Goal: Information Seeking & Learning: Learn about a topic

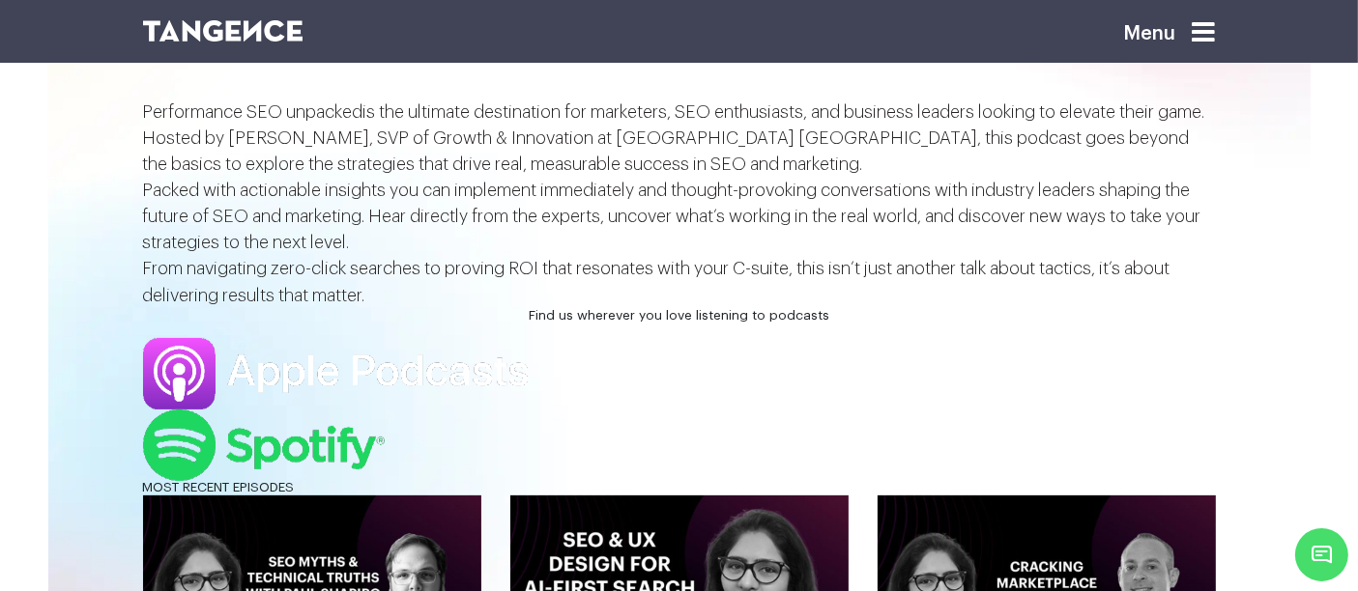
scroll to position [491, 0]
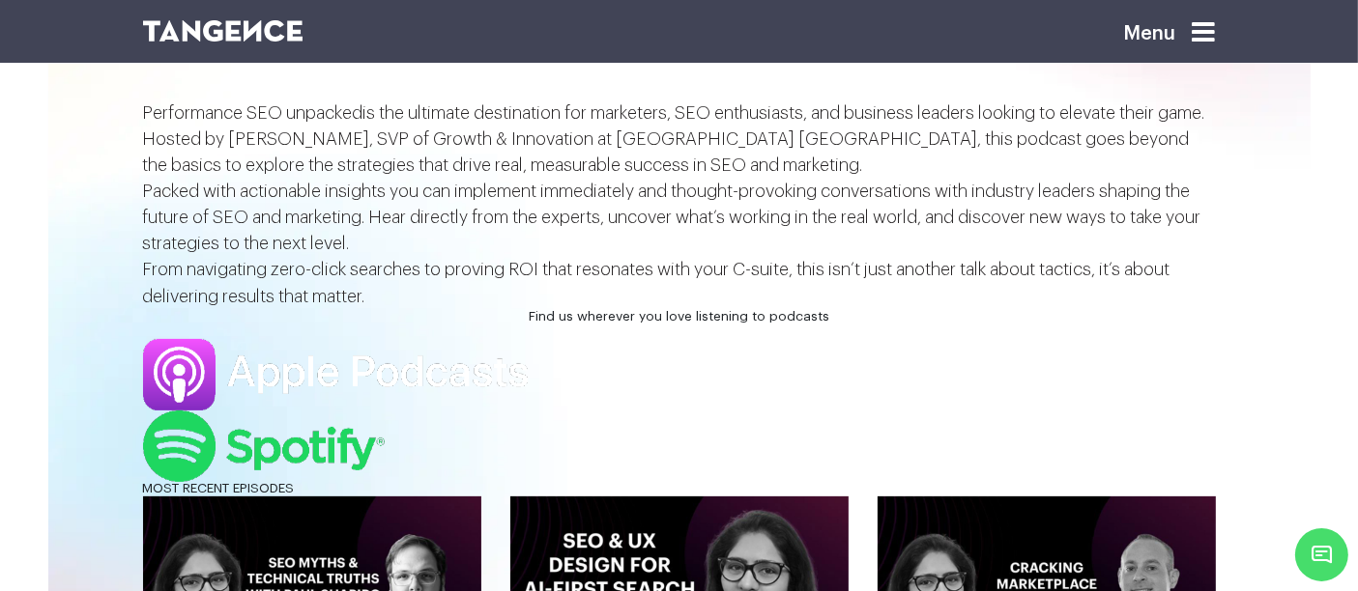
click at [363, 122] on span "Performance SEO unpacked" at bounding box center [253, 112] width 220 height 17
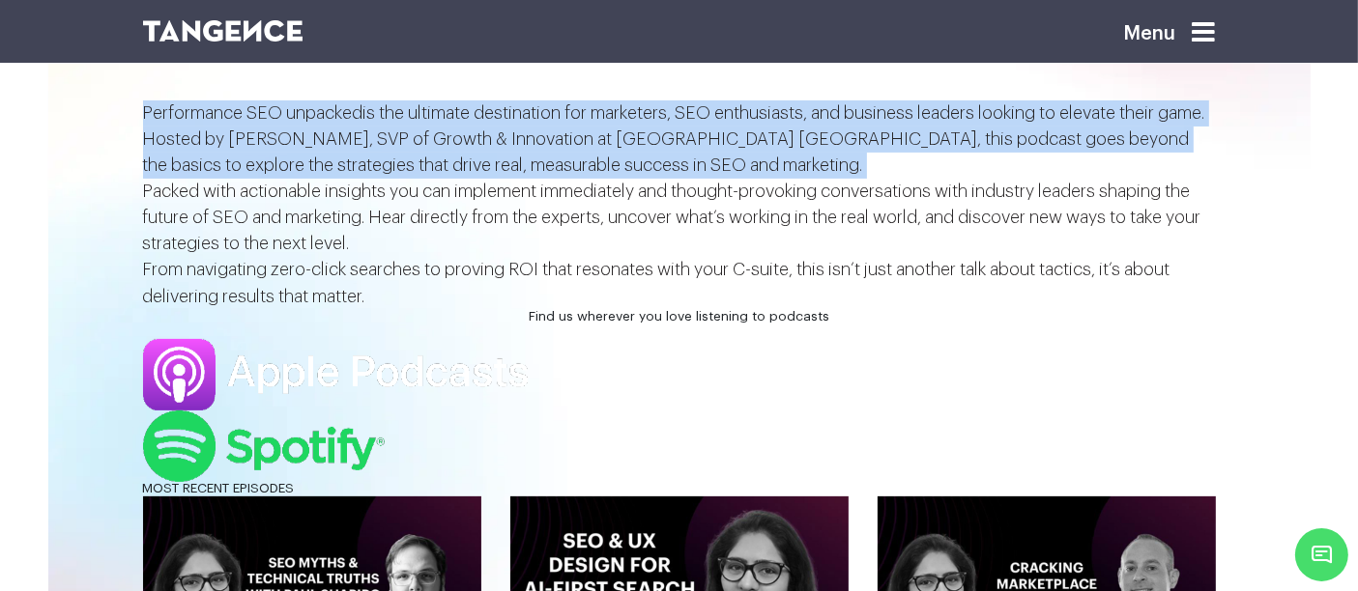
click at [363, 122] on span "Performance SEO unpacked" at bounding box center [253, 112] width 220 height 17
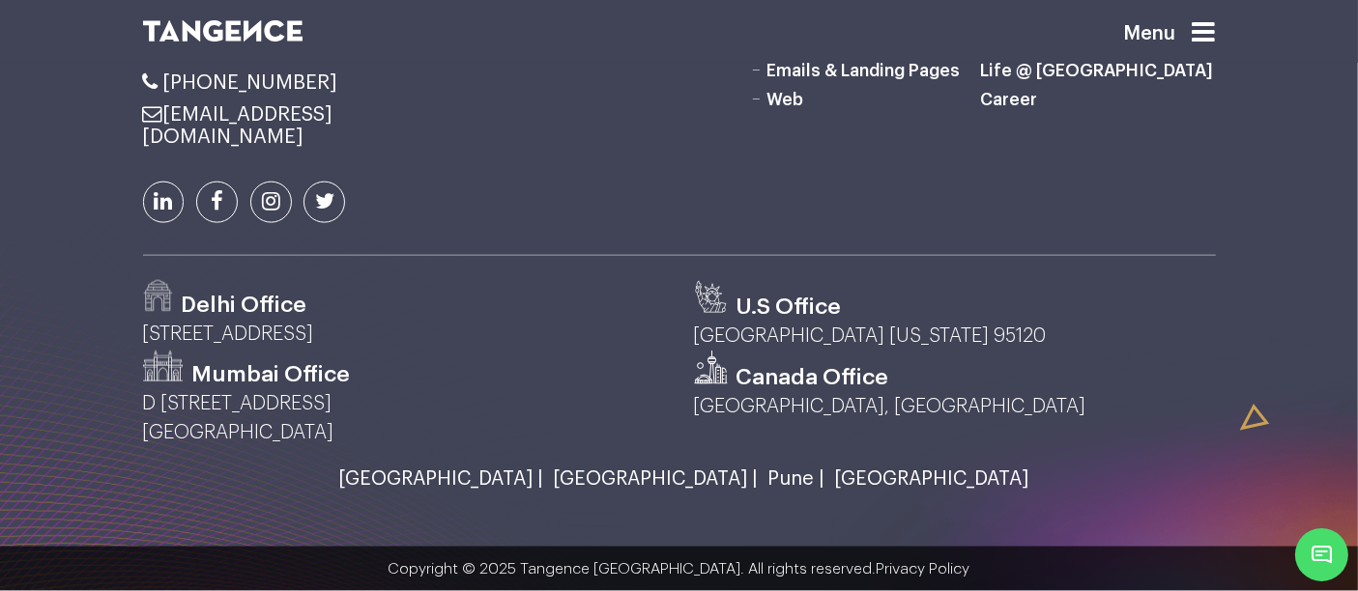
scroll to position [2866, 0]
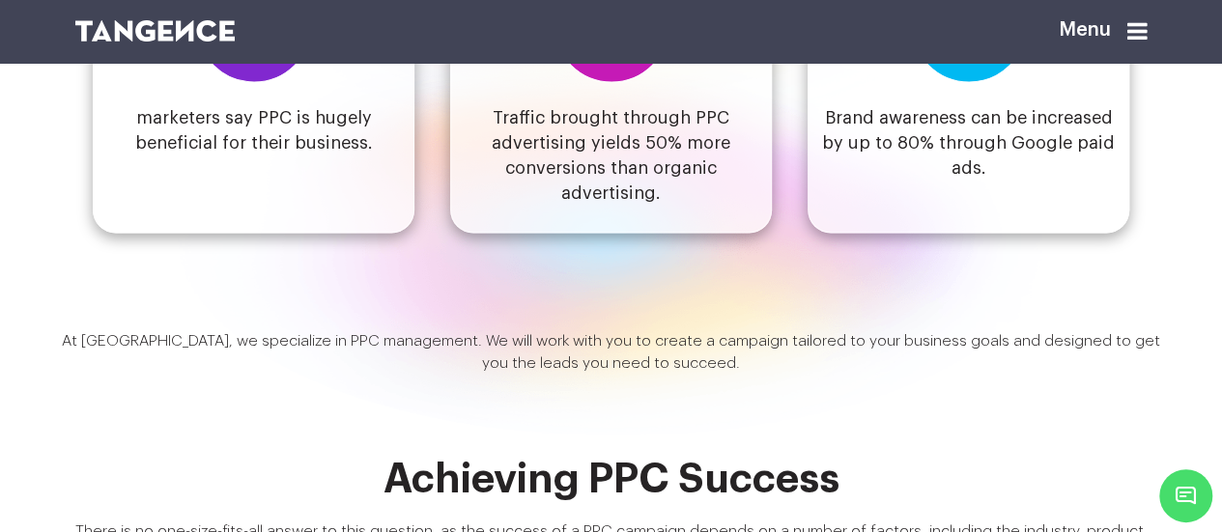
scroll to position [1622, 0]
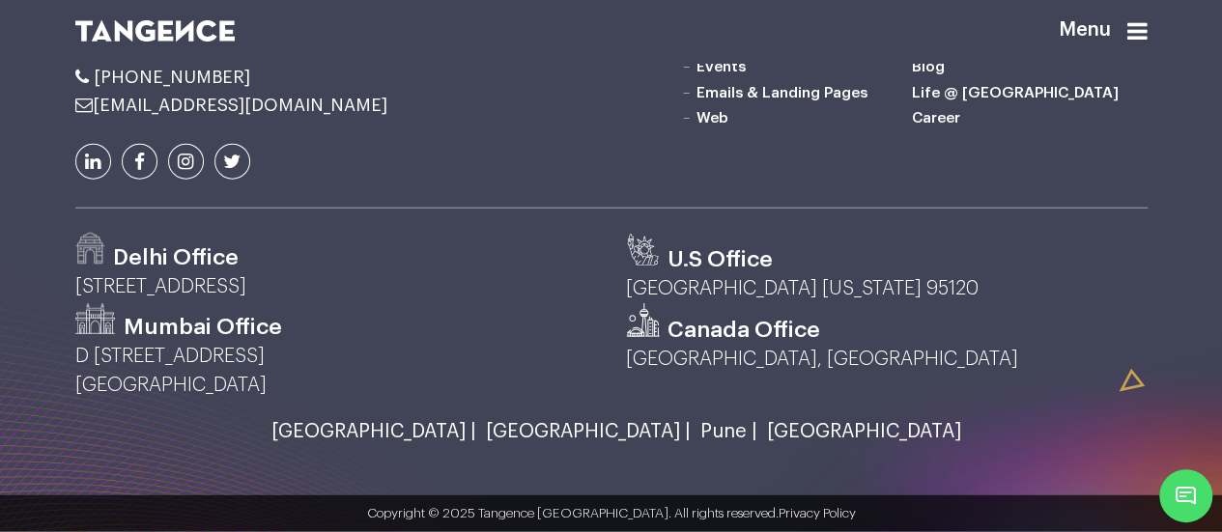
scroll to position [2890, 0]
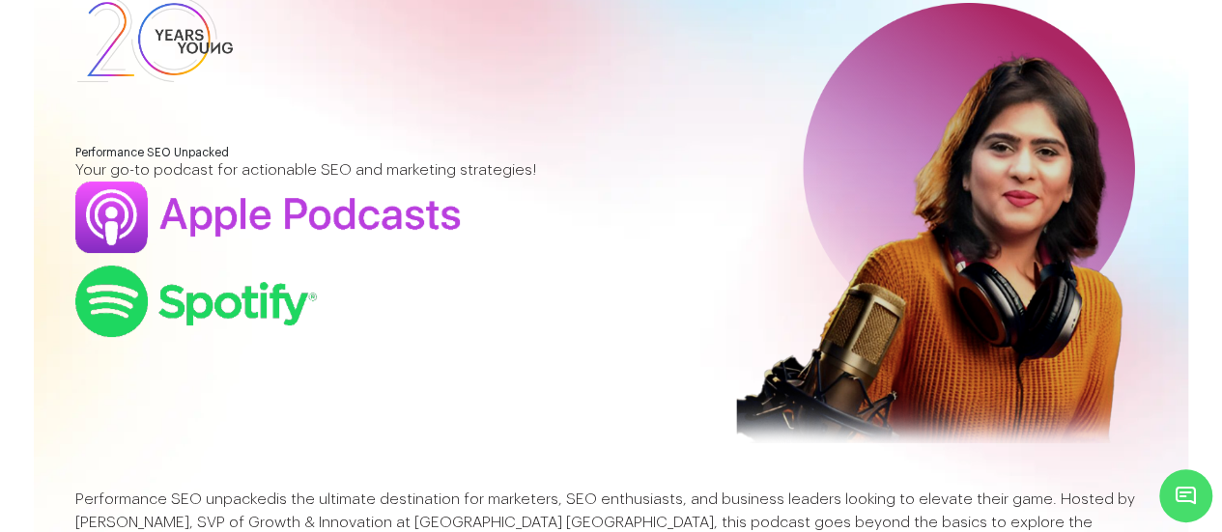
scroll to position [0, 0]
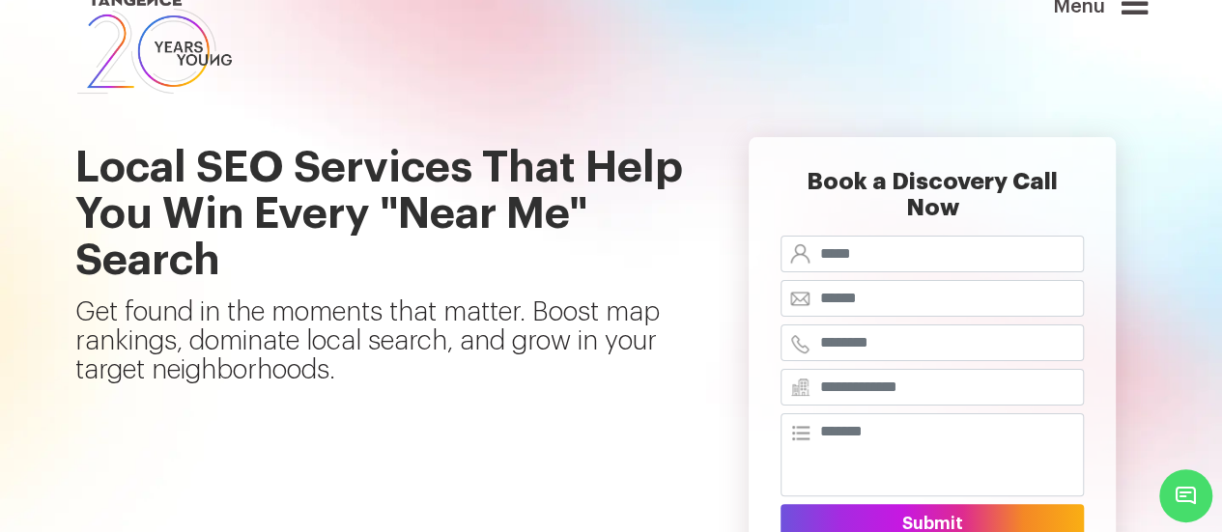
click at [1145, 16] on icon at bounding box center [1135, 3] width 26 height 31
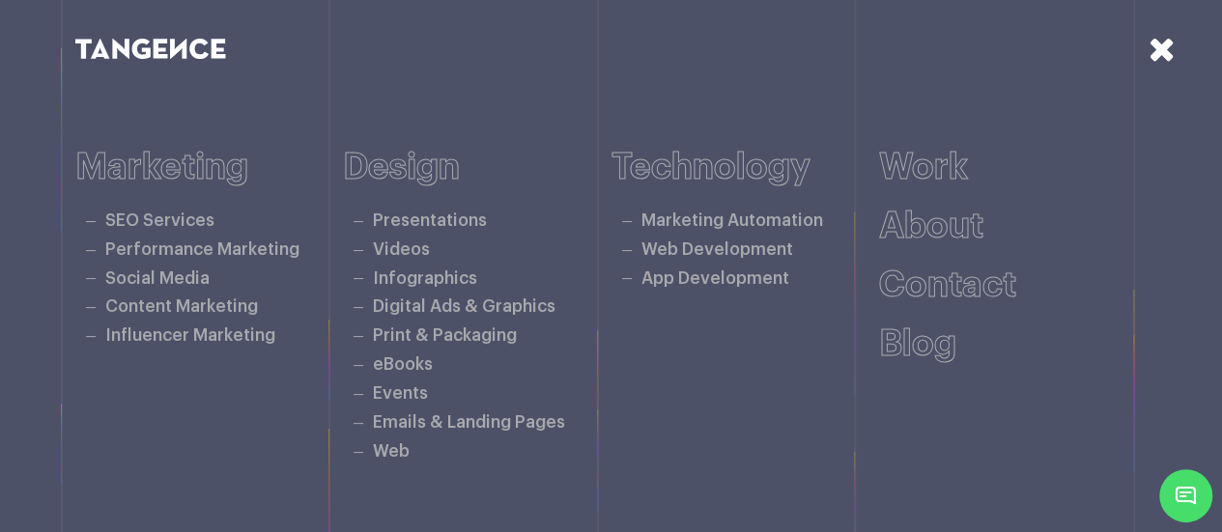
click at [1160, 58] on icon at bounding box center [1162, 49] width 27 height 34
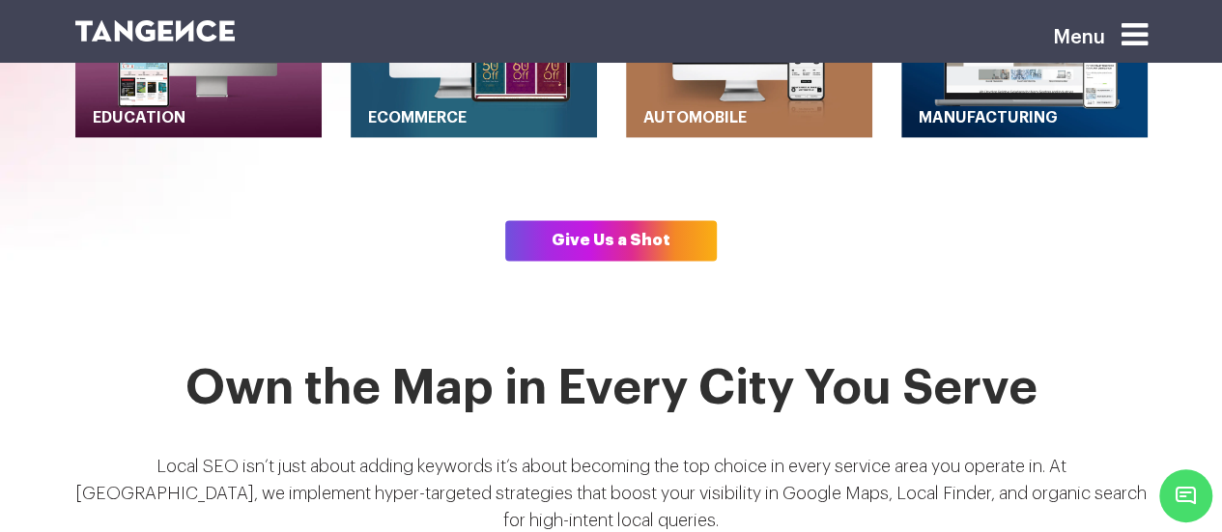
scroll to position [1194, 0]
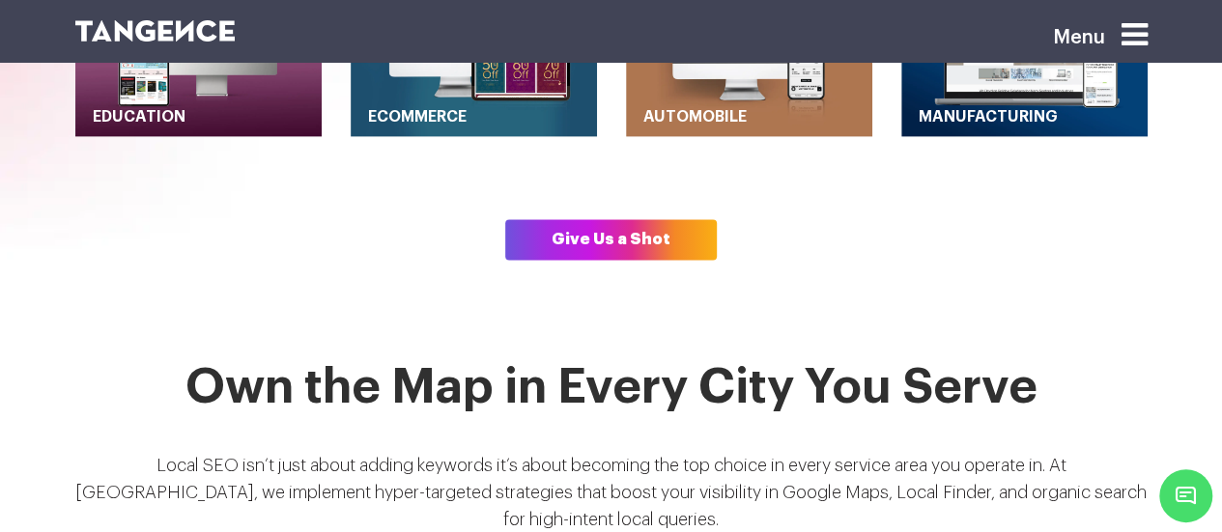
click at [605, 219] on link "Give Us a Shot" at bounding box center [611, 239] width 212 height 41
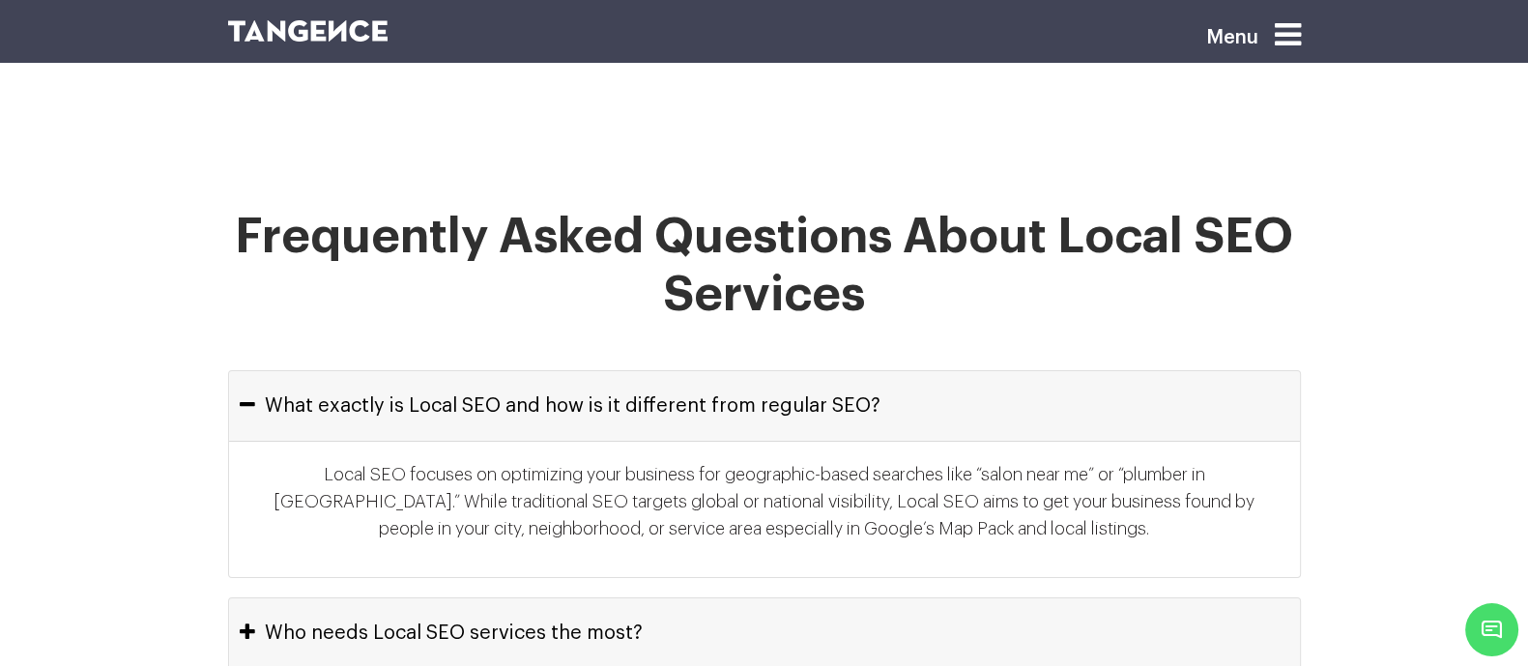
scroll to position [8554, 0]
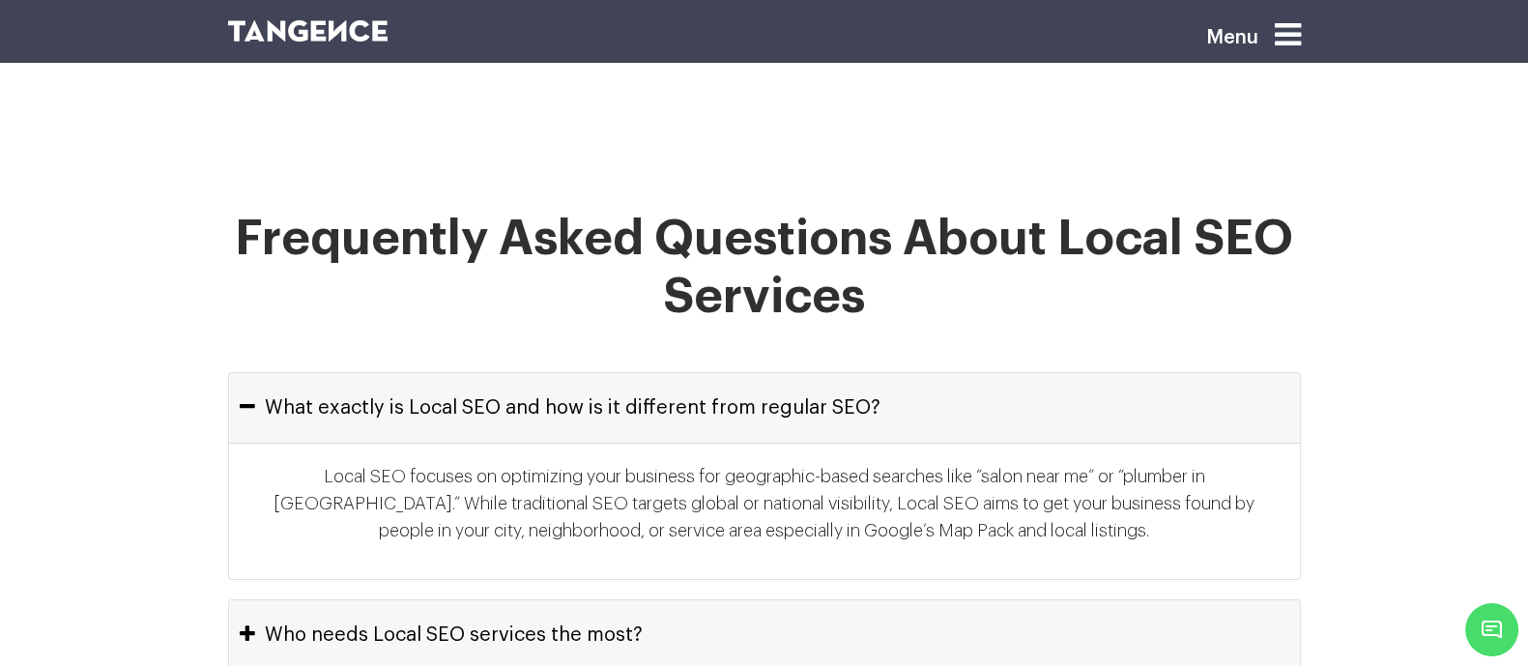
click at [879, 286] on h1 "Frequently Asked Questions About Local SEO Services" at bounding box center [764, 291] width 1073 height 162
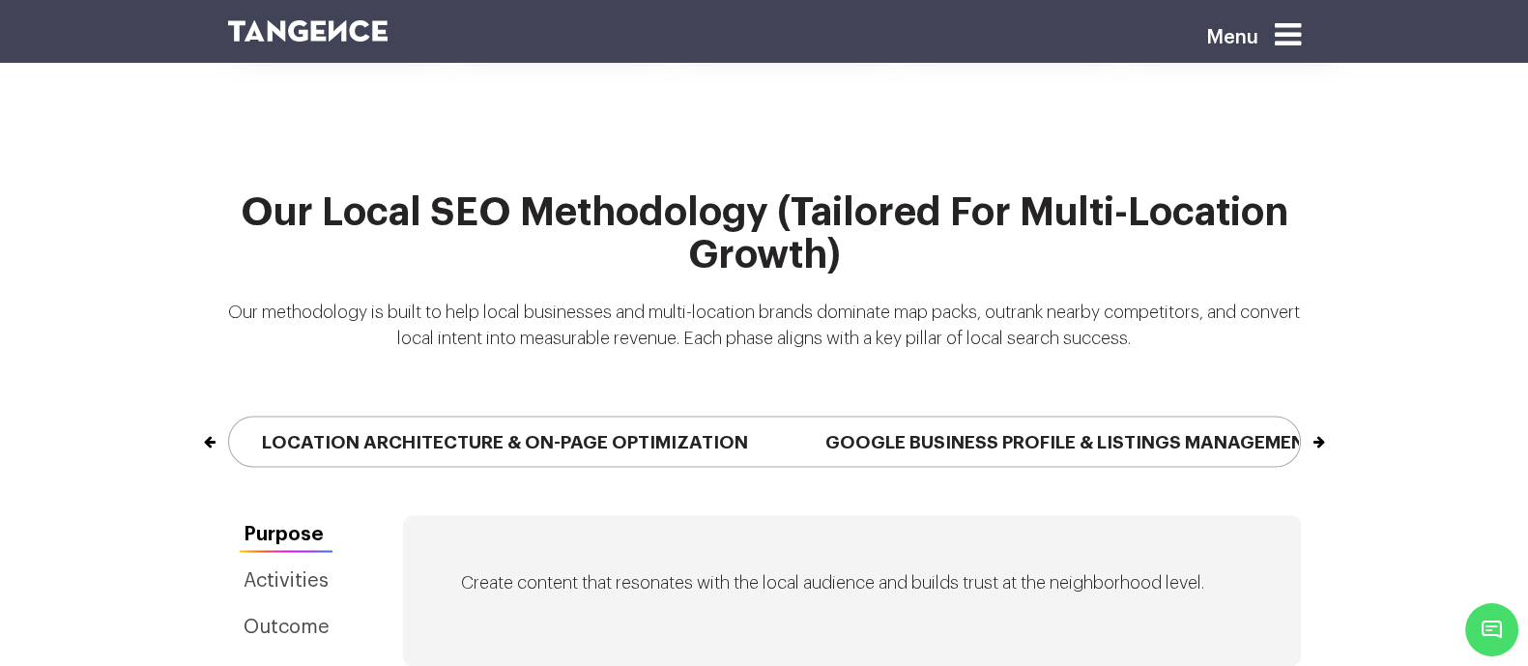
scroll to position [4199, 0]
click button "Previous" at bounding box center [229, 431] width 1 height 31
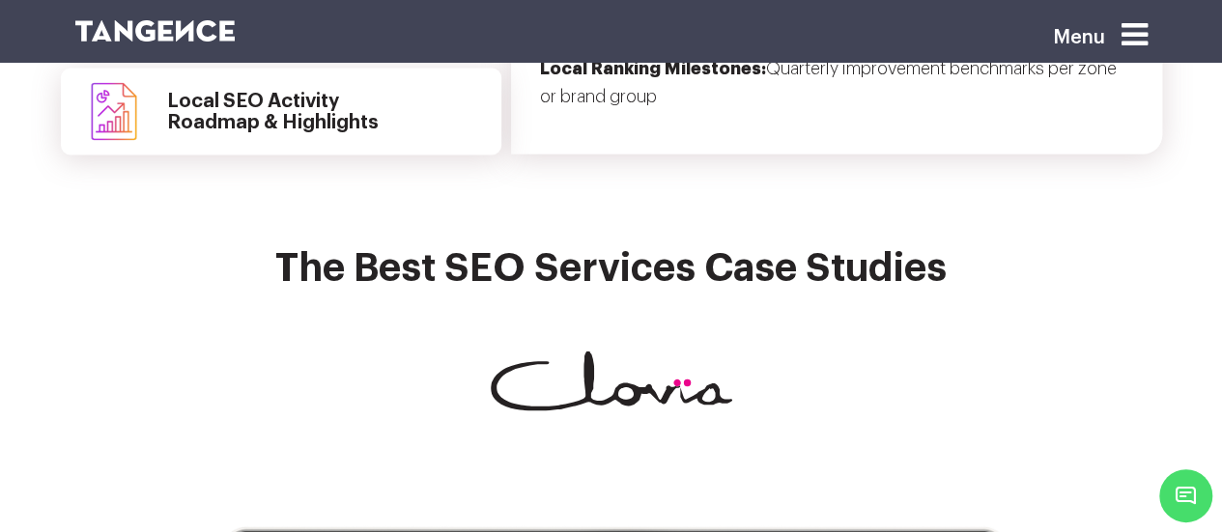
scroll to position [5383, 0]
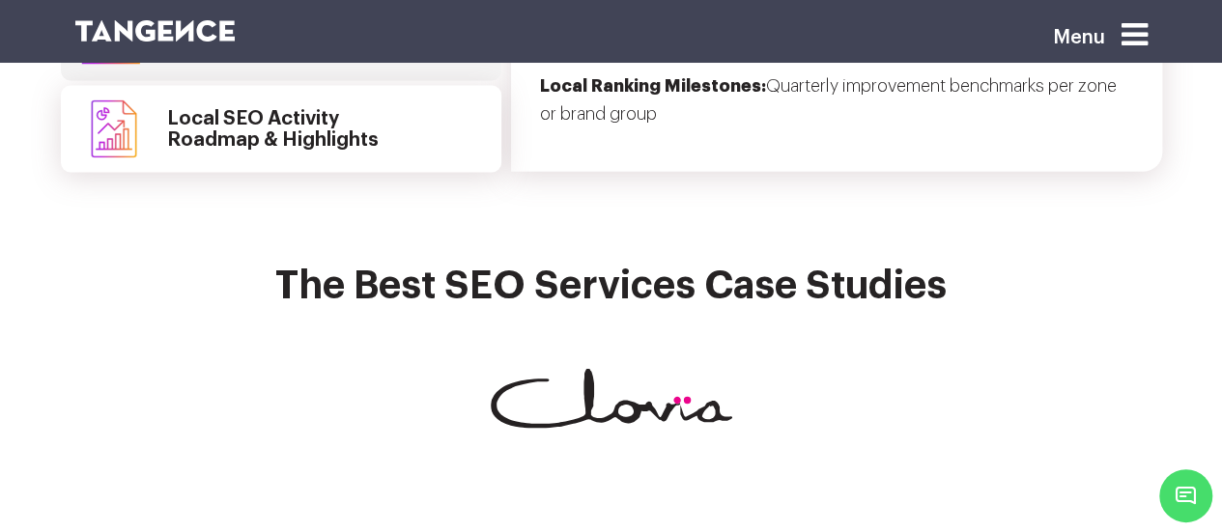
click at [285, 264] on h2 "The best SEO Services Case Studies" at bounding box center [611, 297] width 1073 height 66
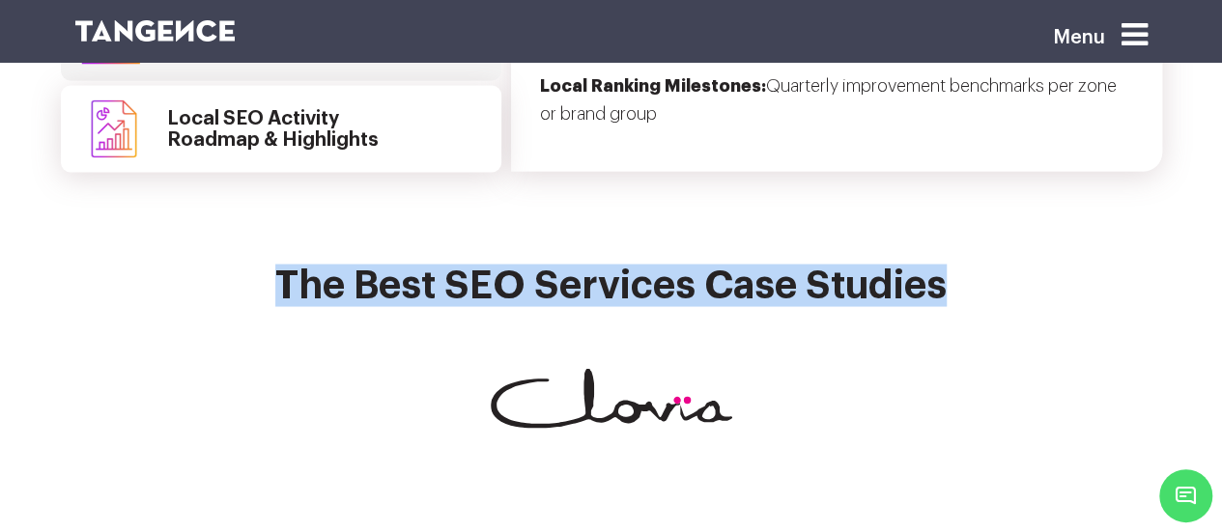
click at [937, 264] on h2 "The best SEO Services Case Studies" at bounding box center [611, 297] width 1073 height 66
copy div "The best SEO Services Case Studies"
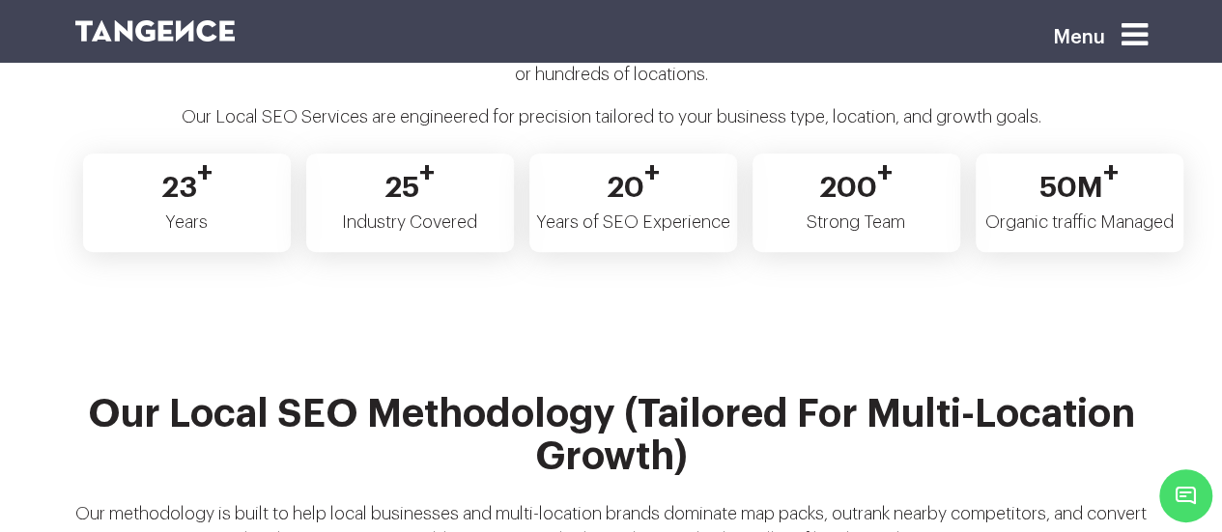
scroll to position [3998, 0]
click at [627, 158] on span "20 +" at bounding box center [633, 177] width 53 height 46
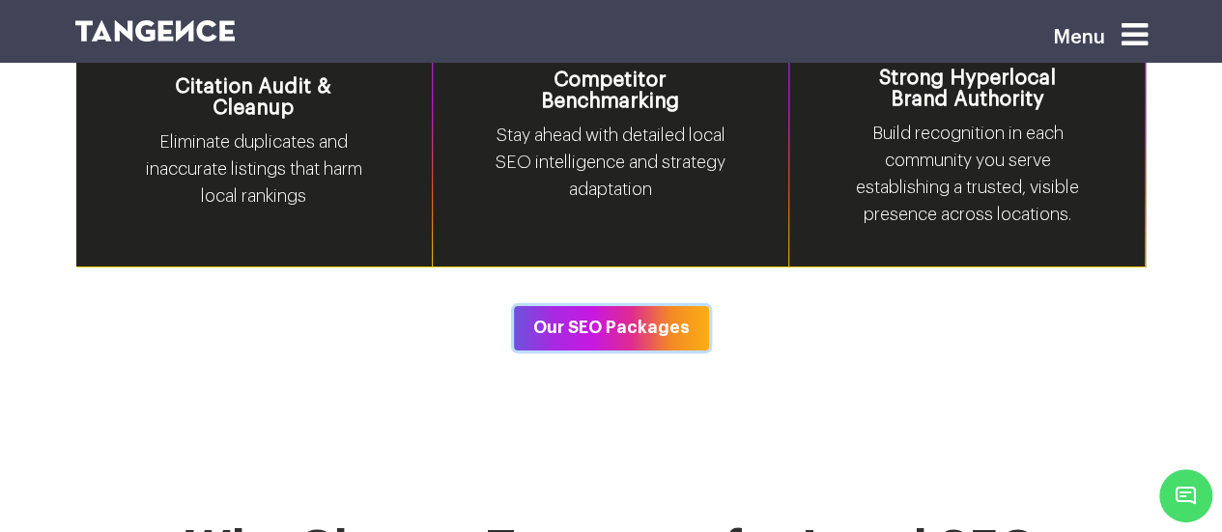
click at [625, 306] on button "Our SEO Packages" at bounding box center [611, 328] width 195 height 44
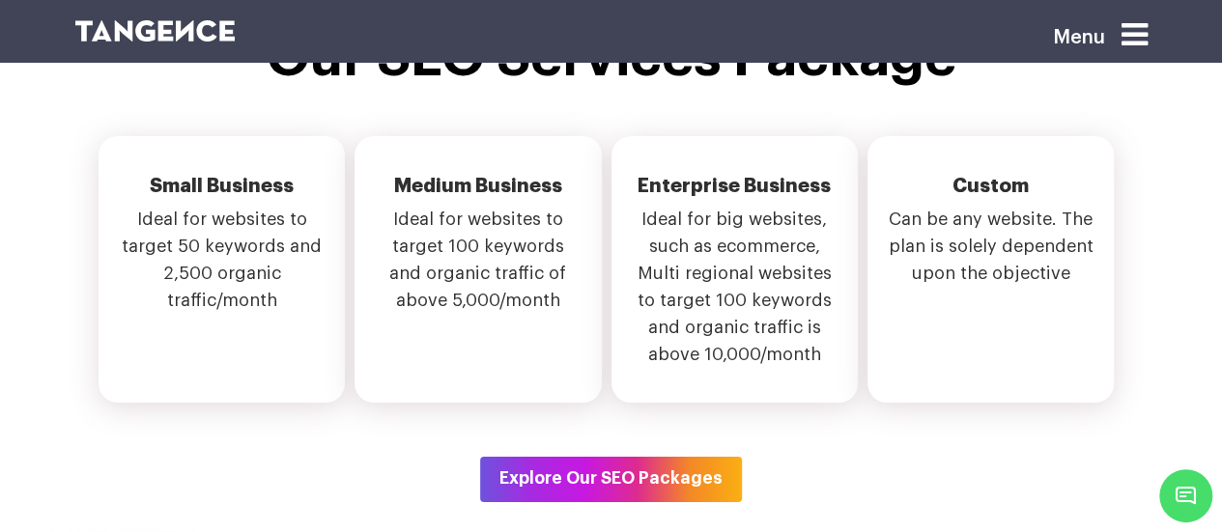
scroll to position [6987, 0]
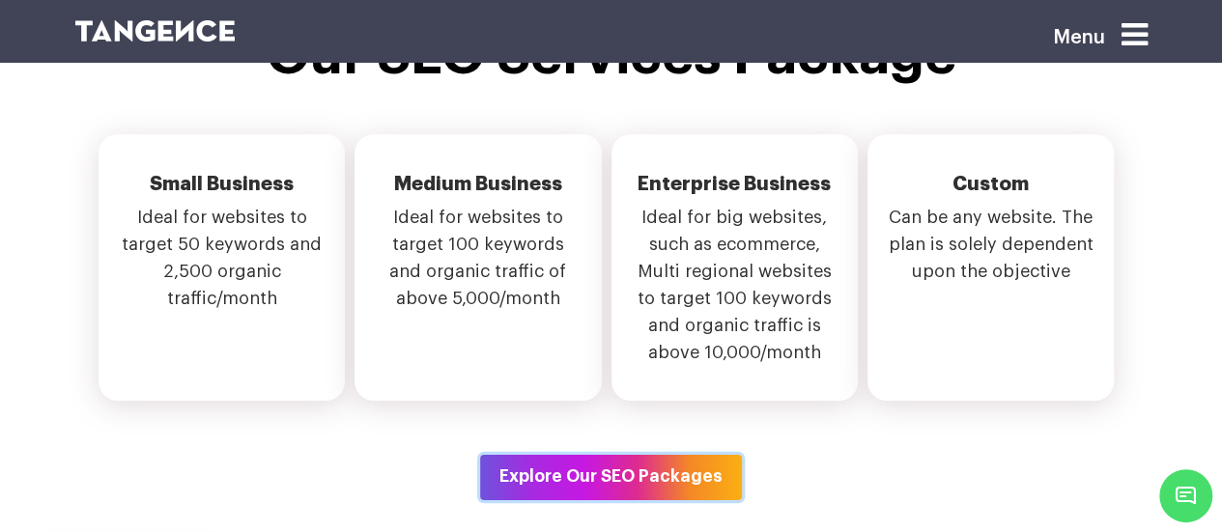
click at [582, 455] on button "Explore Our SEO Packages" at bounding box center [611, 477] width 262 height 44
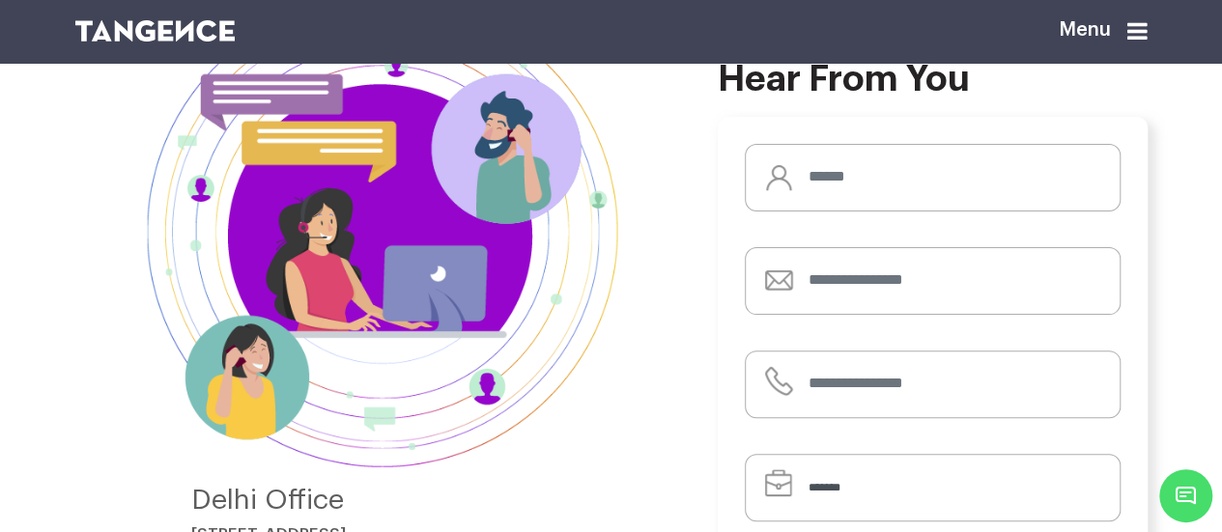
scroll to position [110, 0]
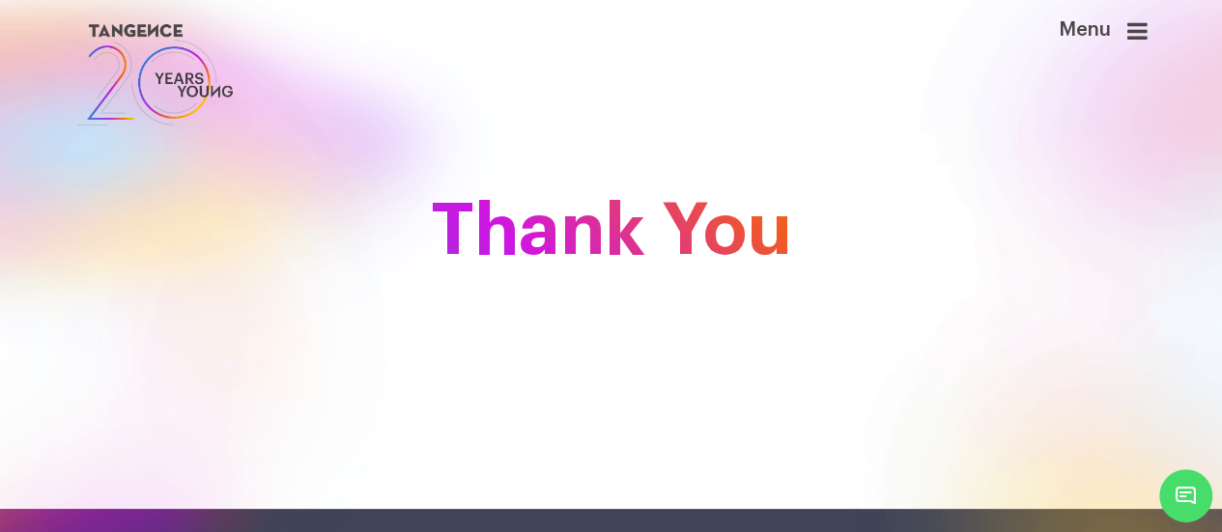
click at [1159, 24] on div "Menu" at bounding box center [1071, 74] width 184 height 111
click at [1148, 28] on icon at bounding box center [1138, 30] width 20 height 23
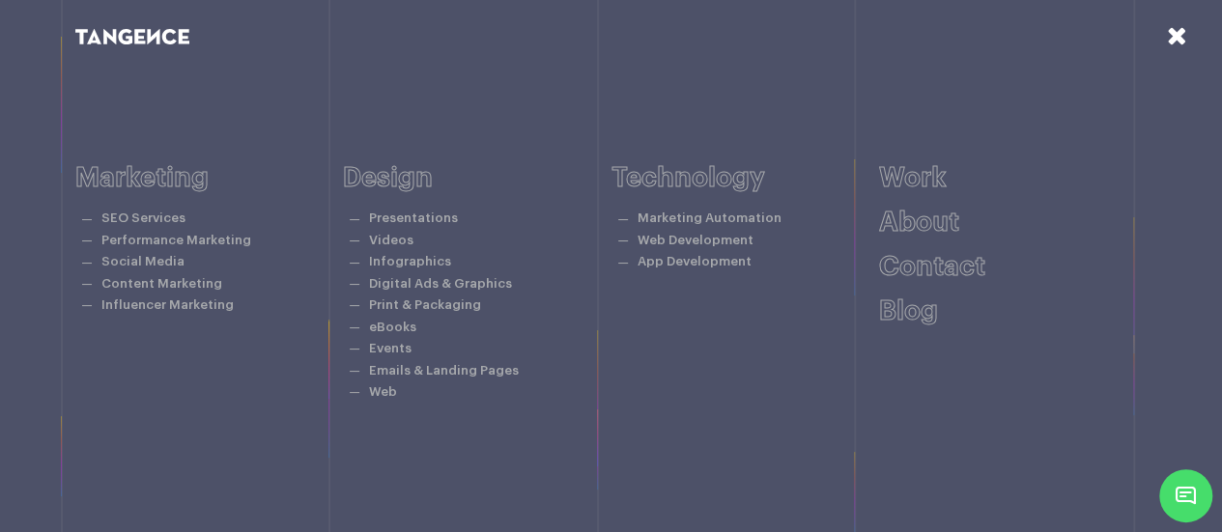
click at [1170, 47] on icon at bounding box center [1177, 35] width 20 height 25
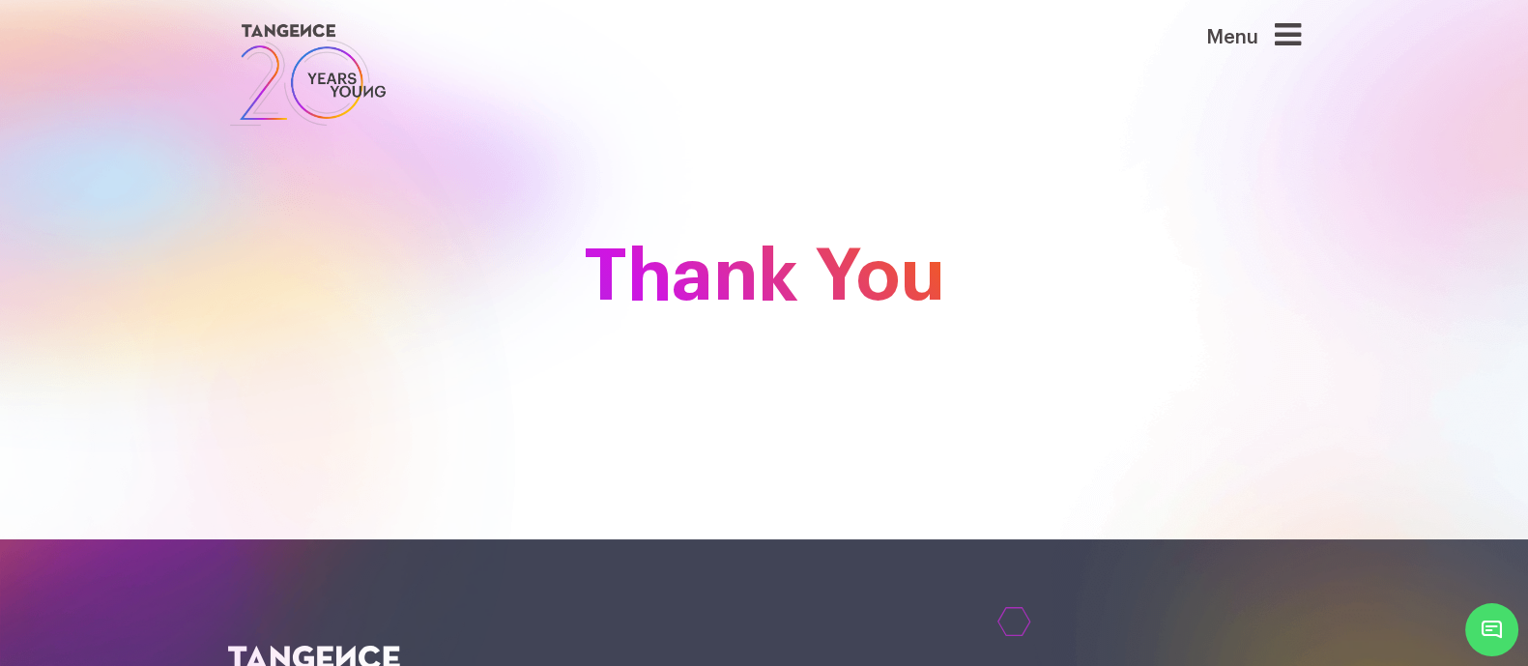
click at [1221, 31] on icon at bounding box center [1288, 34] width 26 height 31
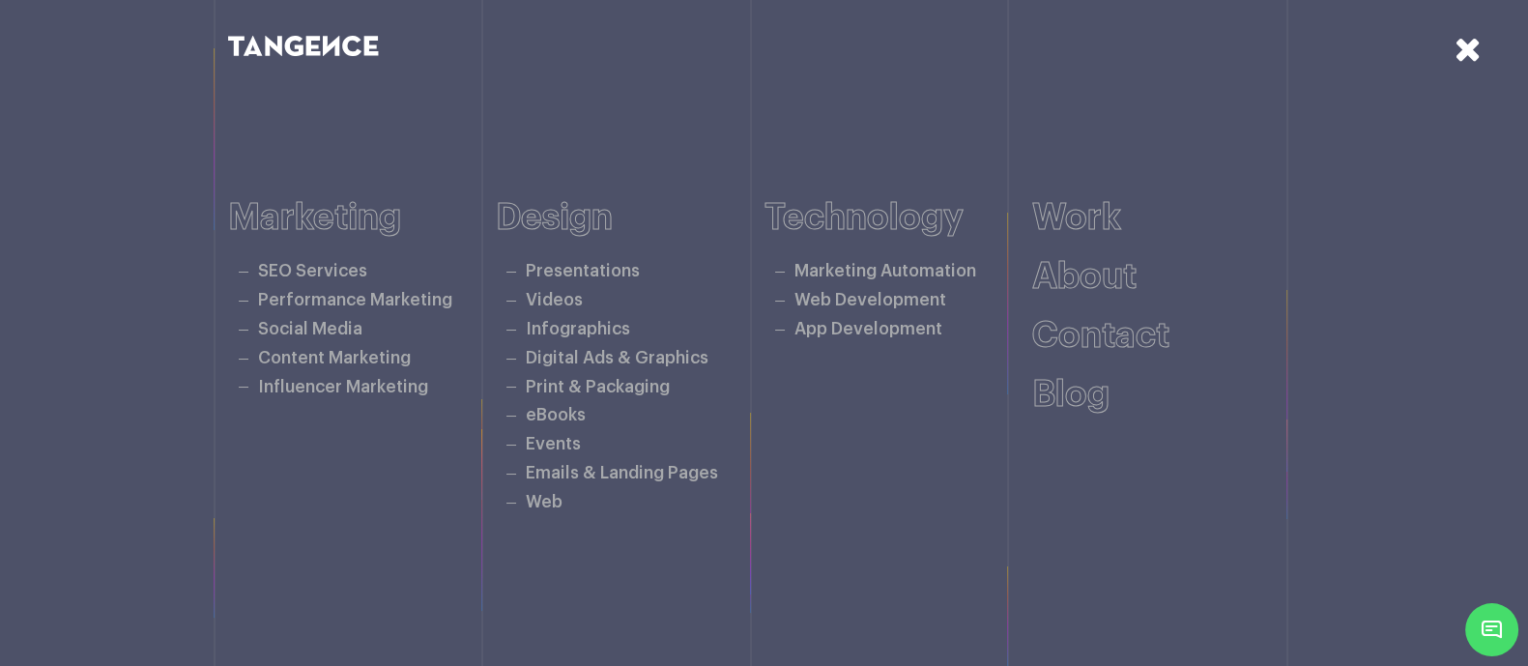
click at [1221, 52] on icon at bounding box center [1467, 49] width 27 height 34
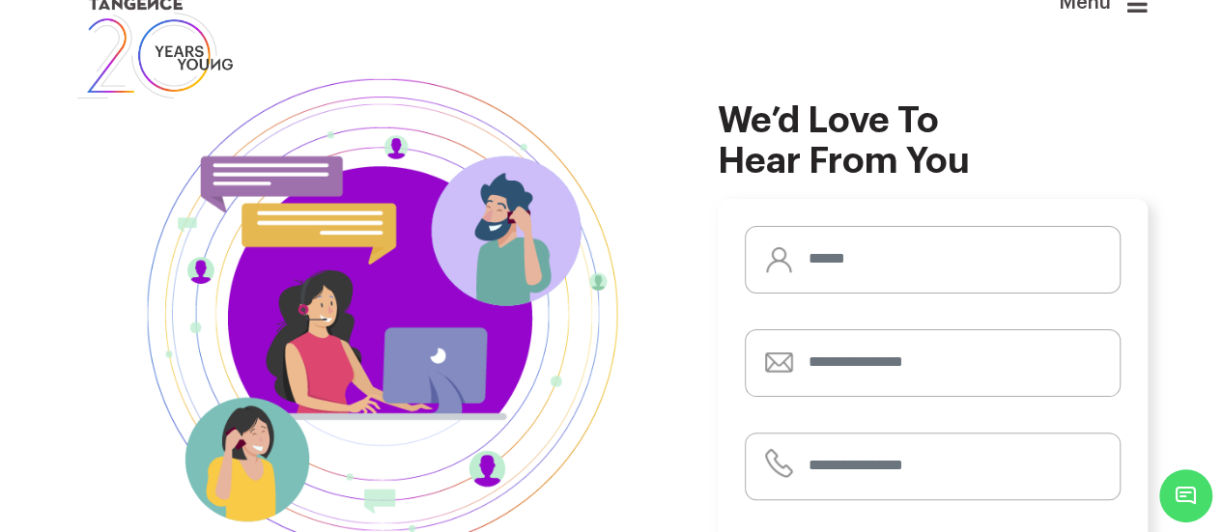
scroll to position [27, 0]
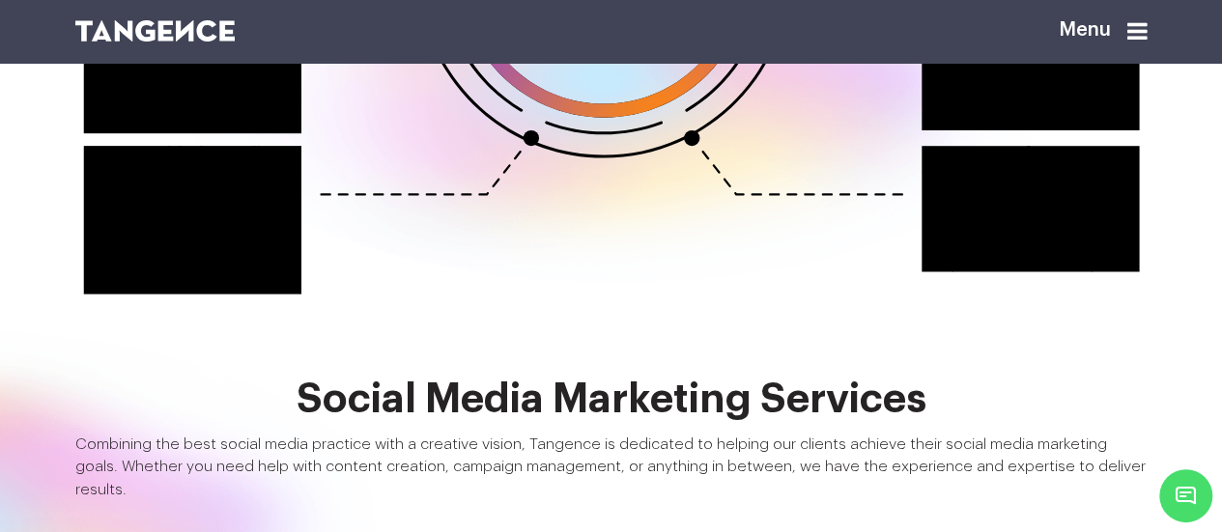
scroll to position [2373, 0]
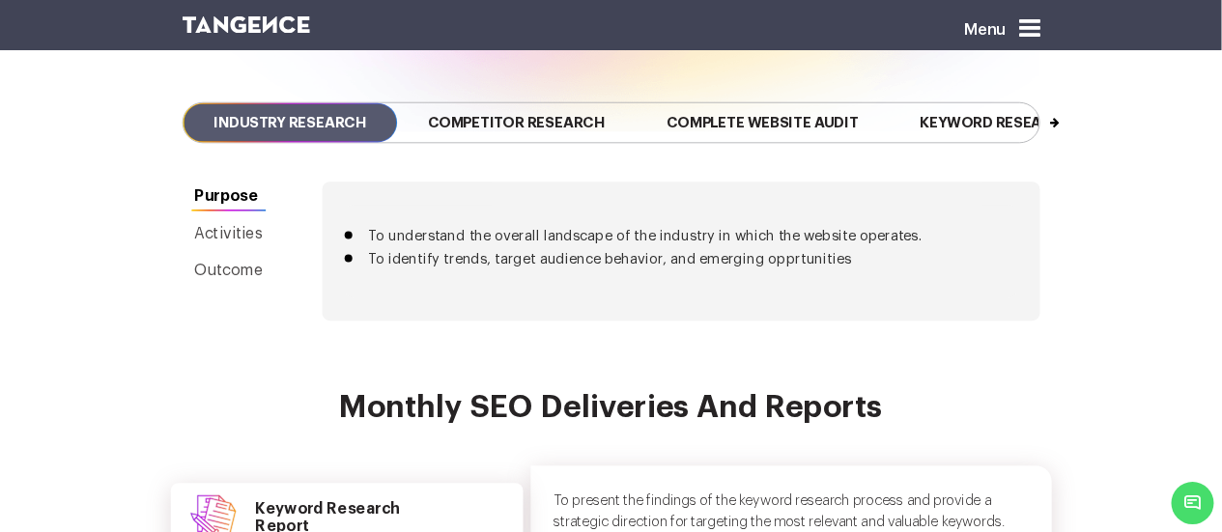
scroll to position [4406, 0]
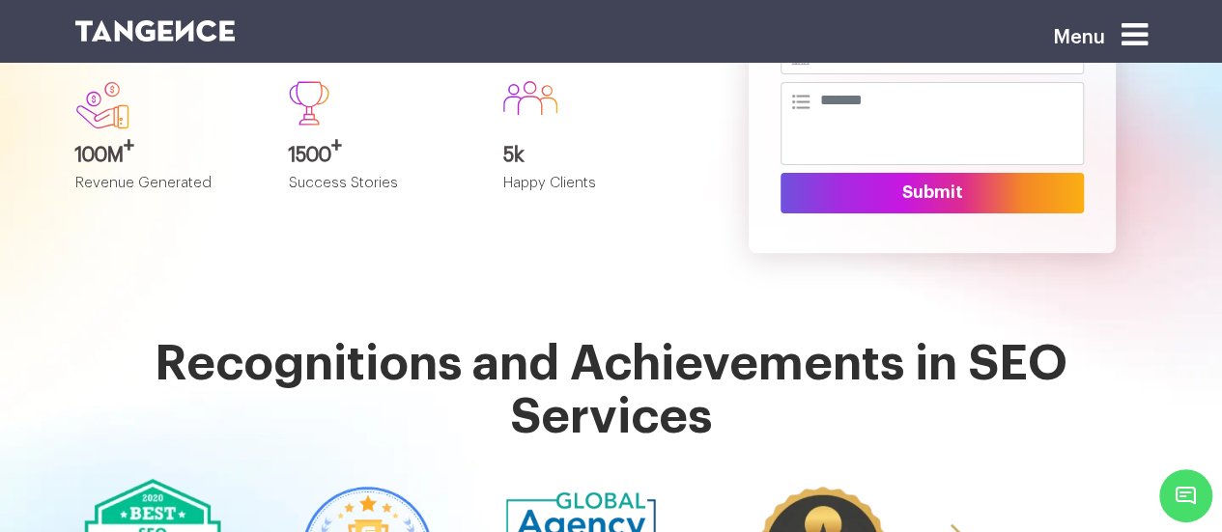
scroll to position [234, 0]
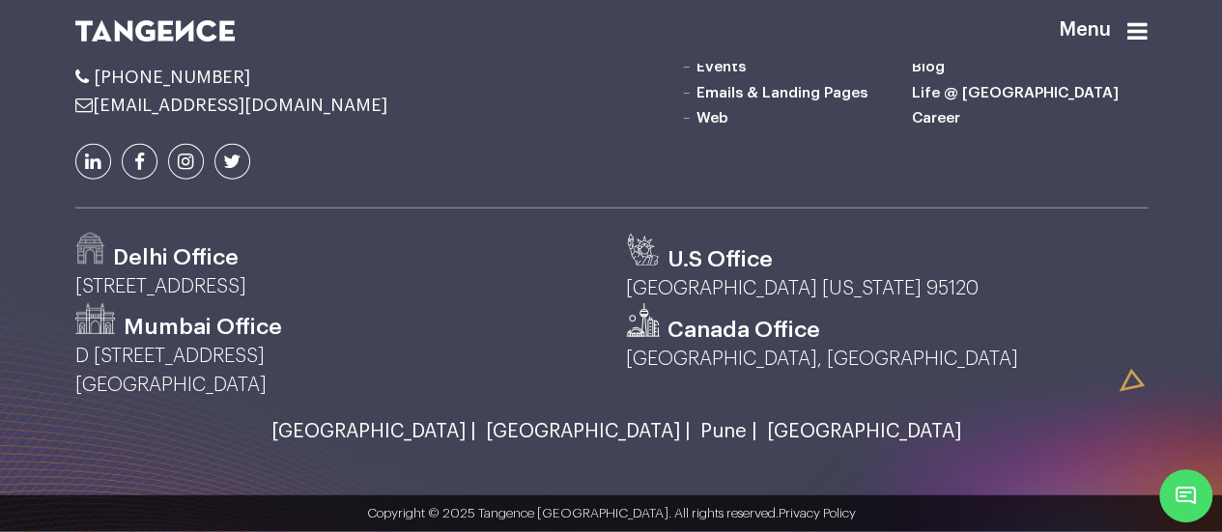
scroll to position [2789, 0]
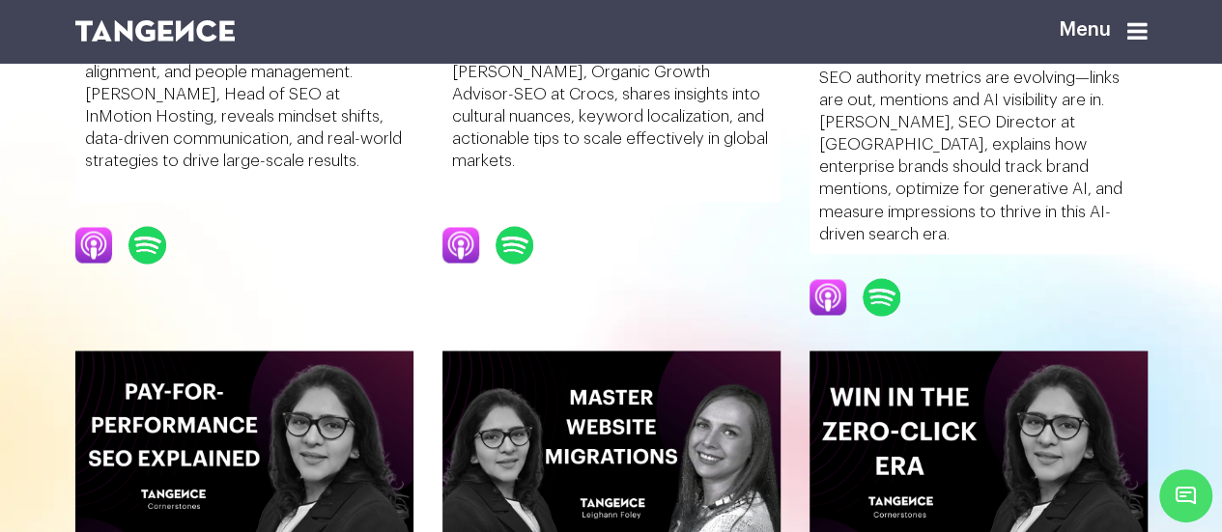
scroll to position [1664, 0]
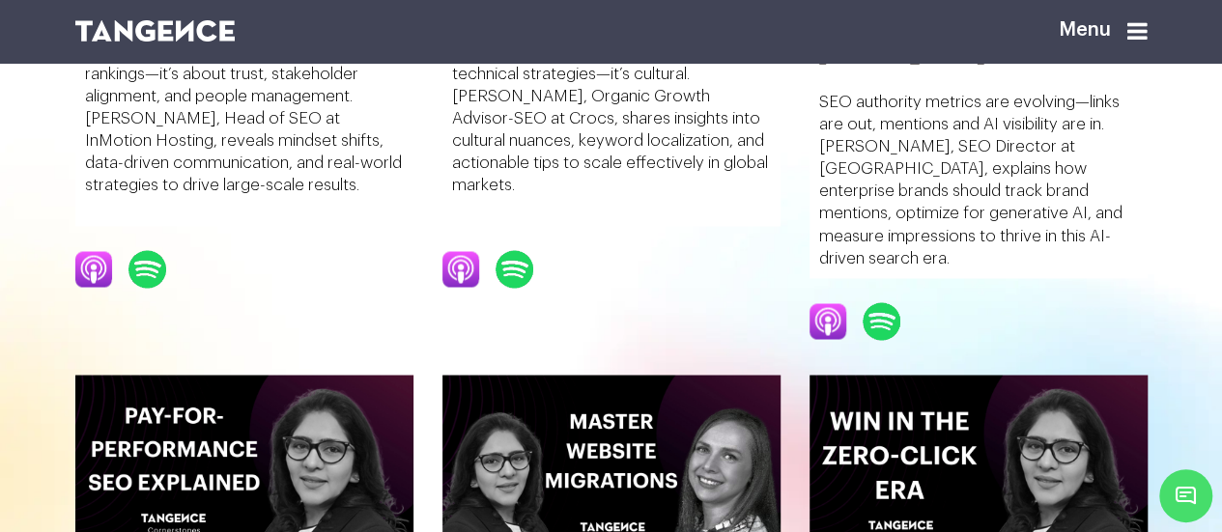
scroll to position [1556, 0]
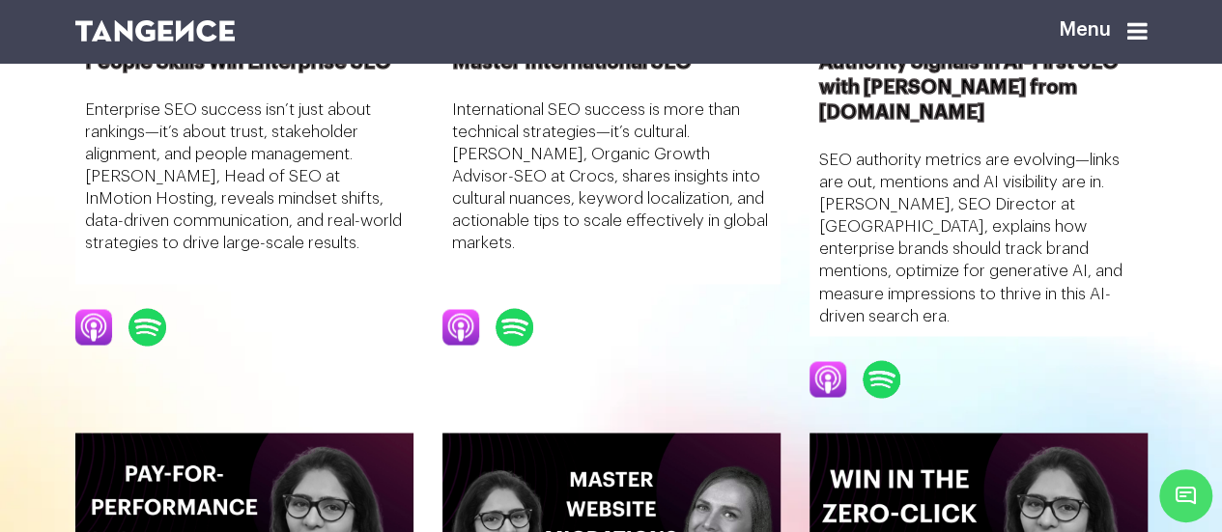
click at [372, 192] on div "21 Min | Guest Episode SEO Myths & Technical Truths With Paul Shapiro From Uber…" at bounding box center [611, 106] width 1073 height 2939
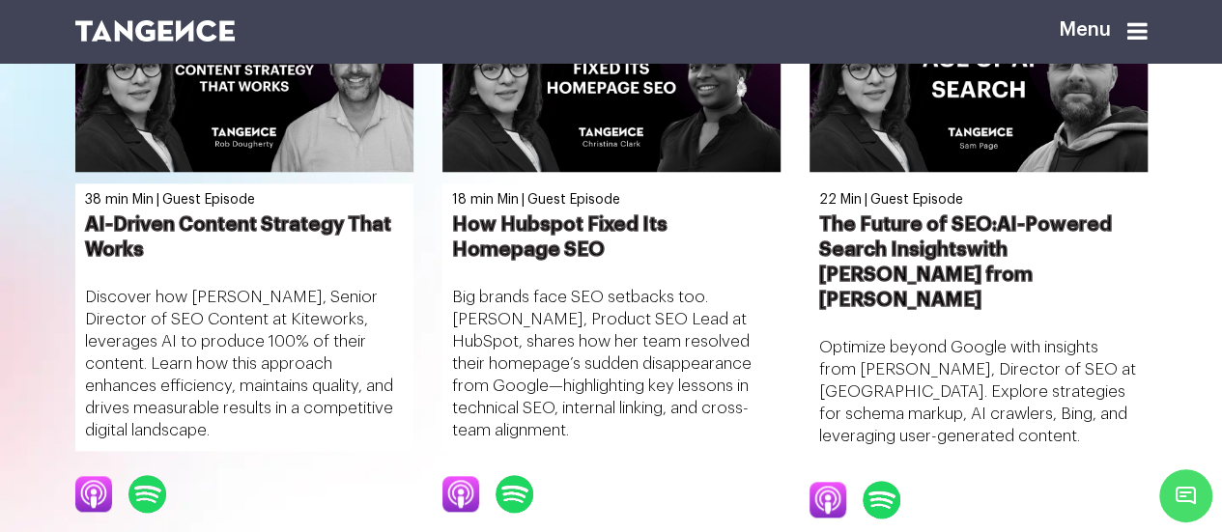
scroll to position [819, 0]
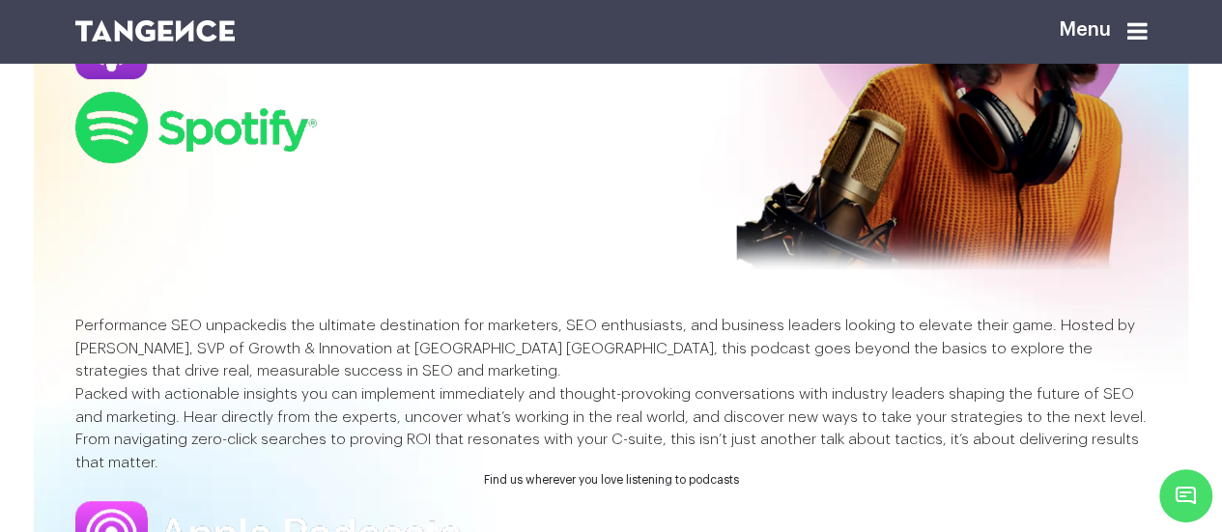
scroll to position [222, 0]
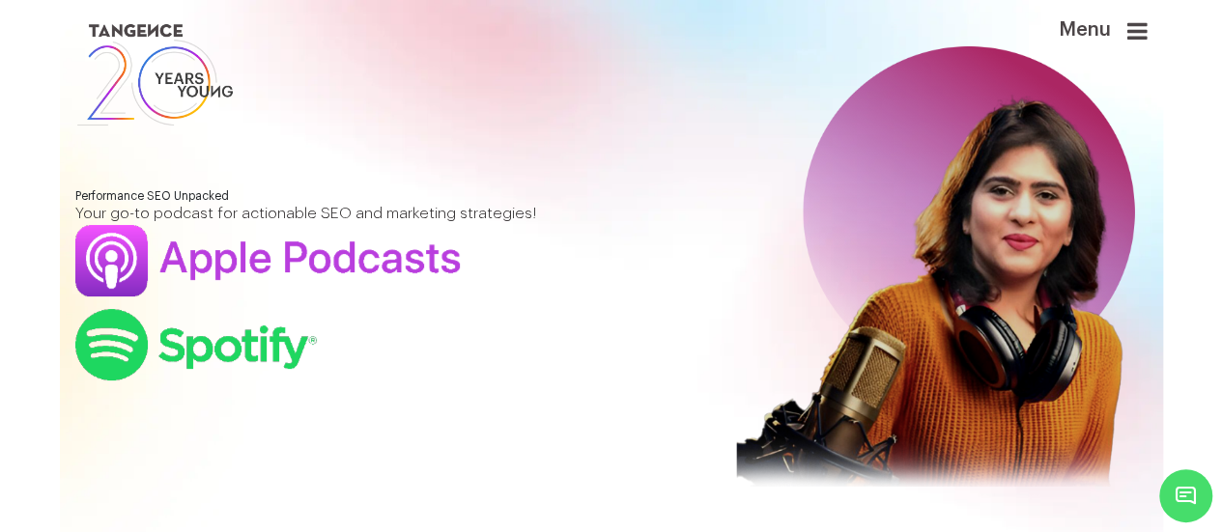
drag, startPoint x: 510, startPoint y: 96, endPoint x: 693, endPoint y: 411, distance: 364.1
click at [693, 382] on div "Performance SEO Unpacked Your go-to podcast for actionable SEO and marketing st…" at bounding box center [382, 285] width 643 height 191
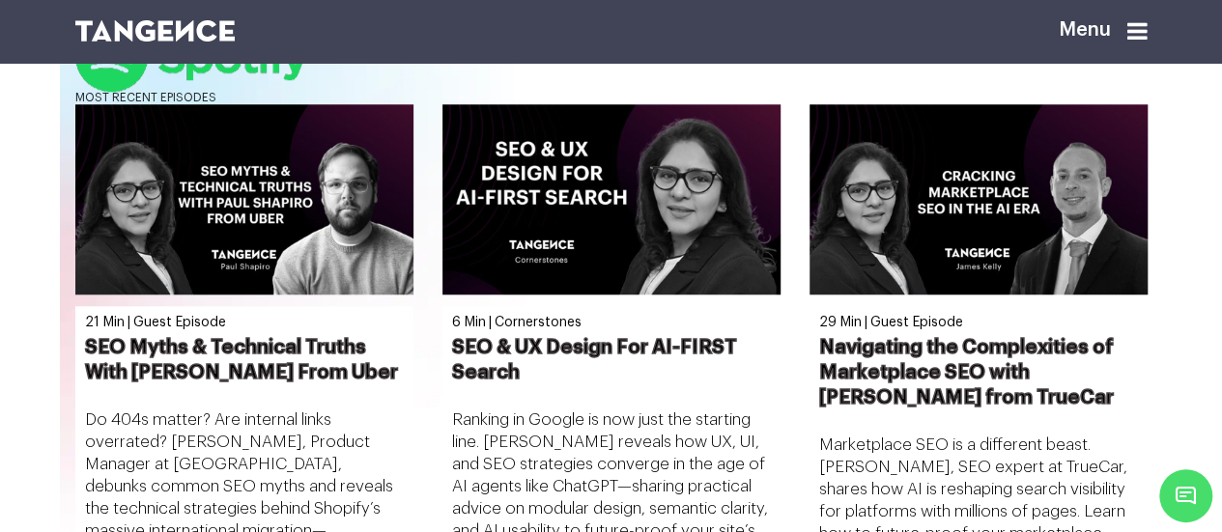
scroll to position [775, 0]
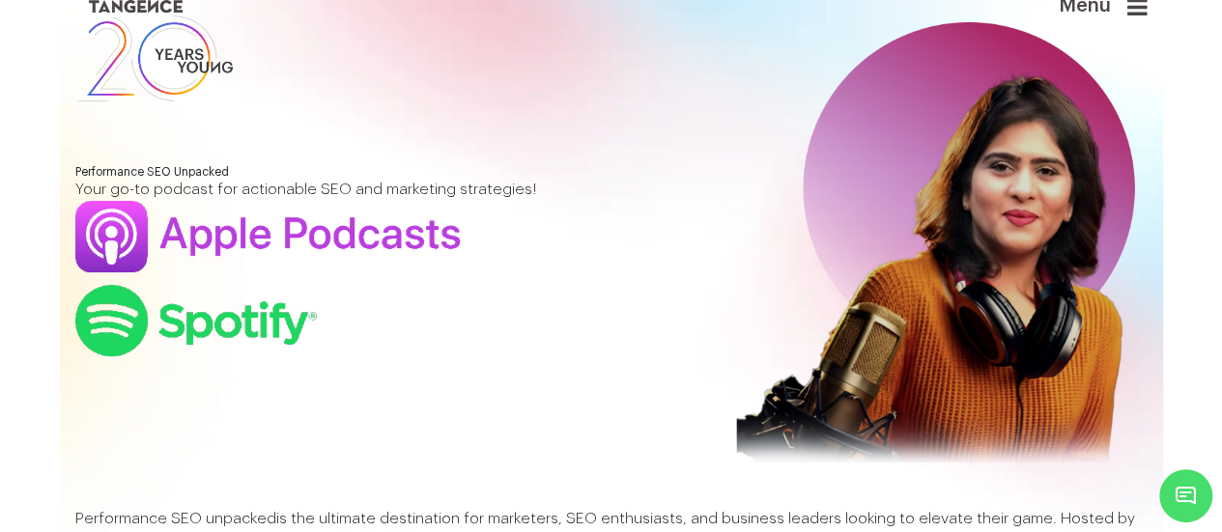
scroll to position [25, 0]
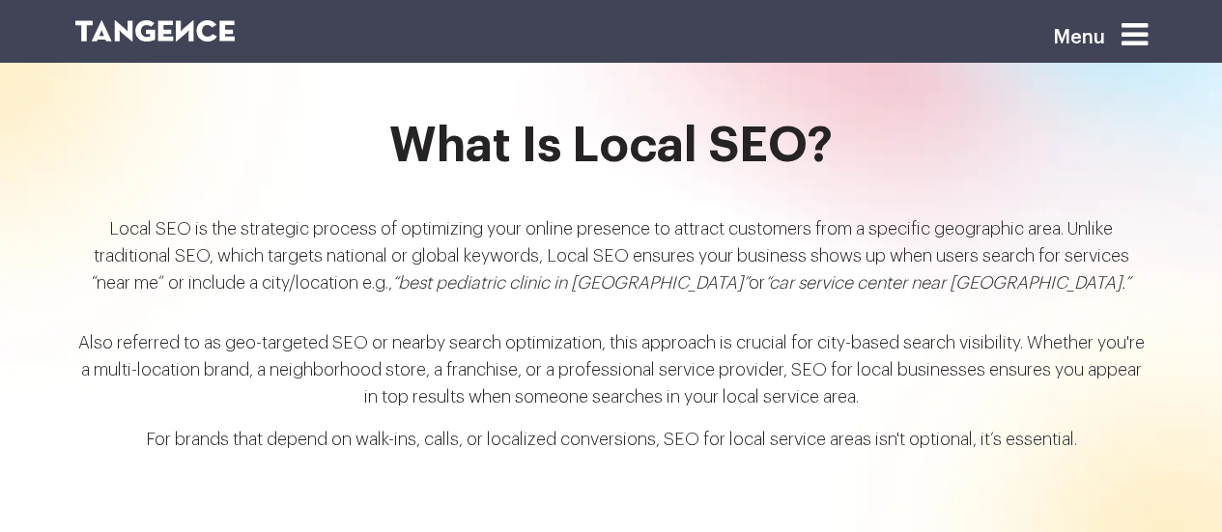
scroll to position [2040, 0]
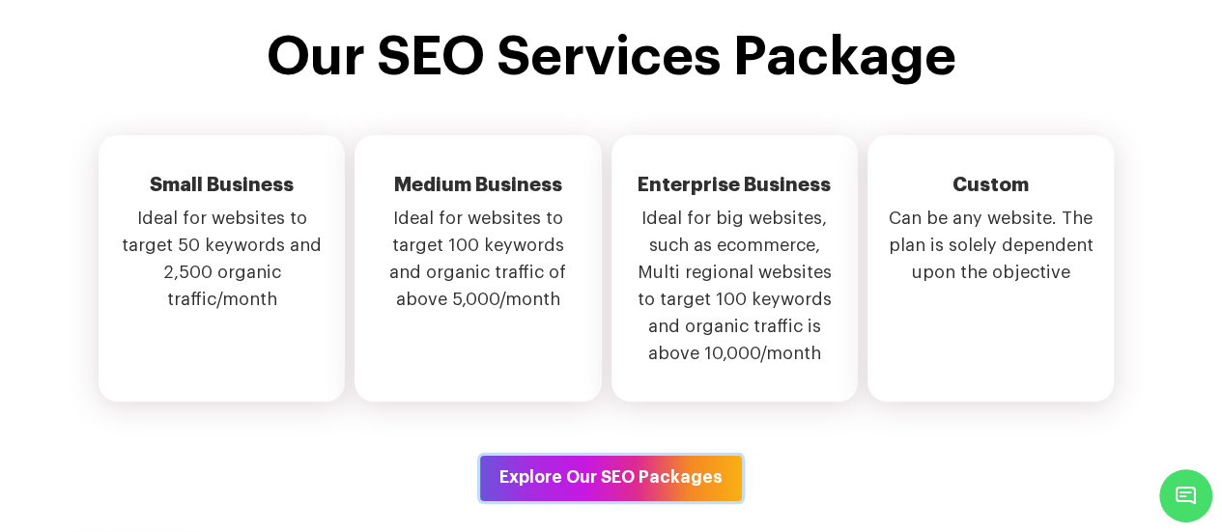
click at [582, 456] on button "Explore Our SEO Packages" at bounding box center [611, 478] width 262 height 44
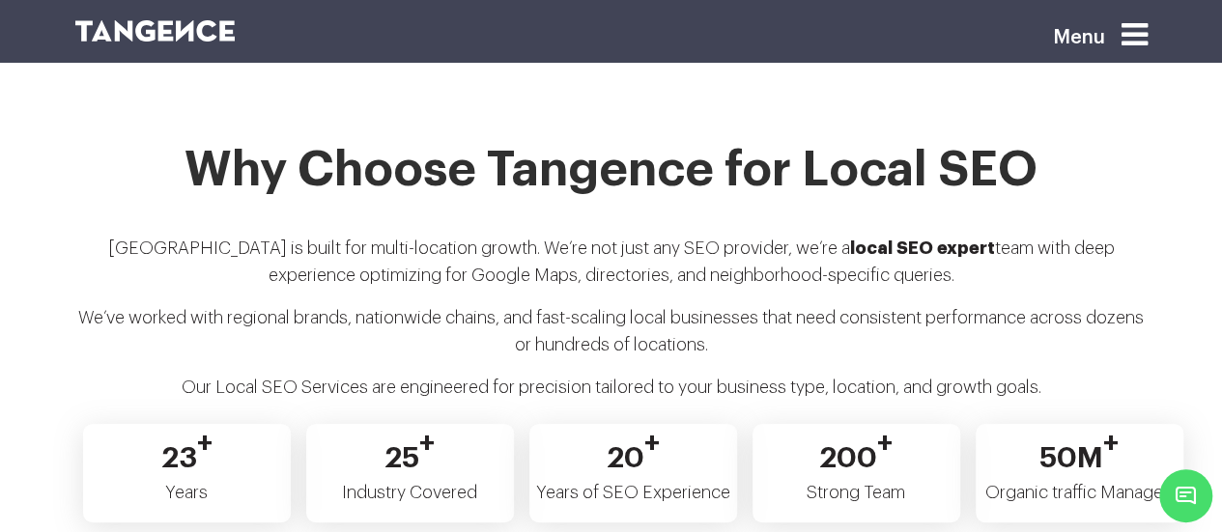
scroll to position [3726, 0]
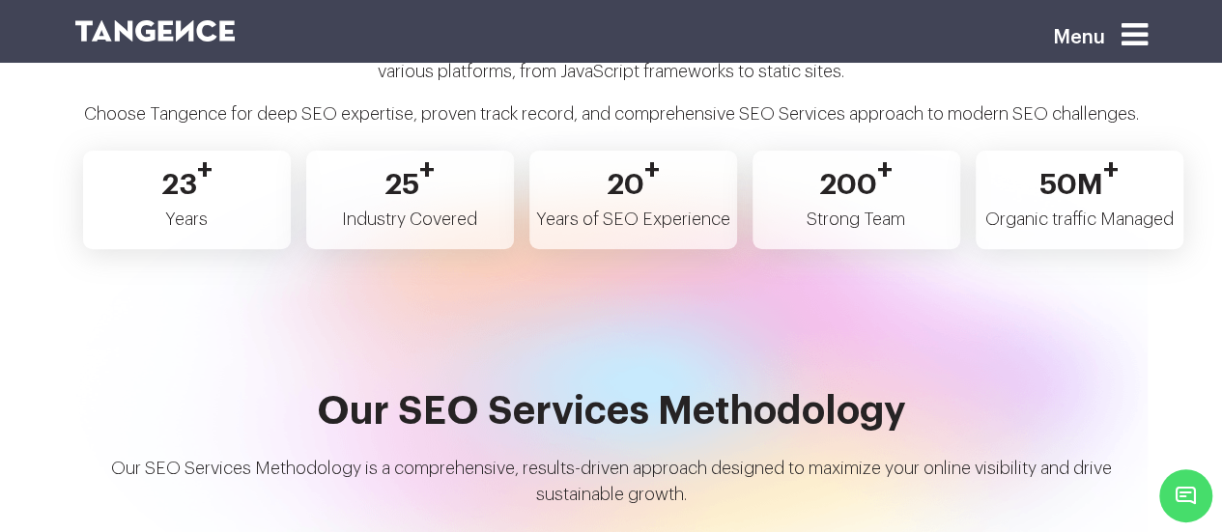
scroll to position [3959, 0]
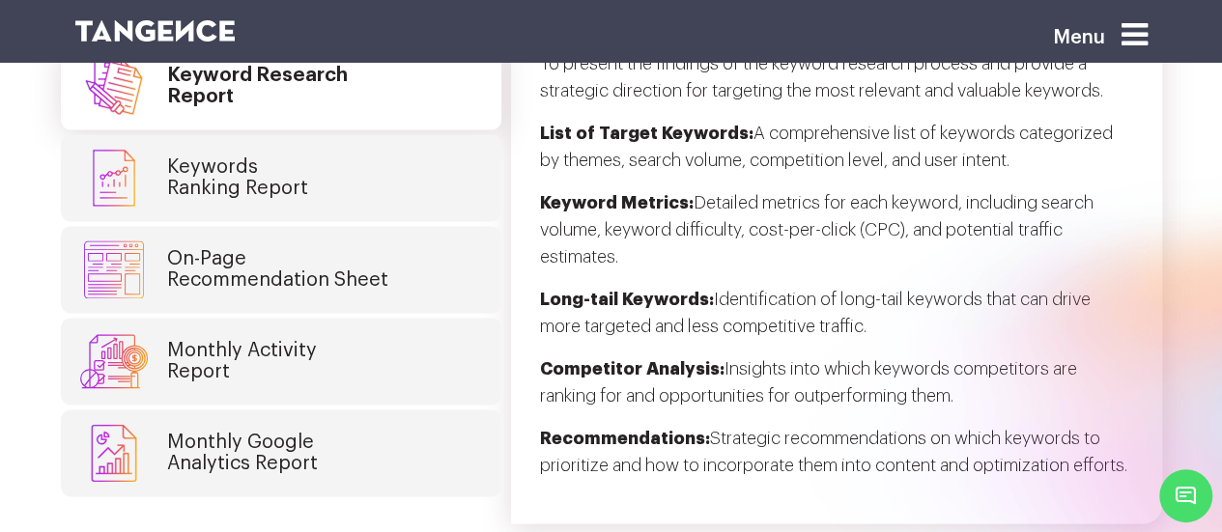
scroll to position [4968, 0]
click at [358, 341] on link "Monthly Activity Report" at bounding box center [281, 360] width 441 height 87
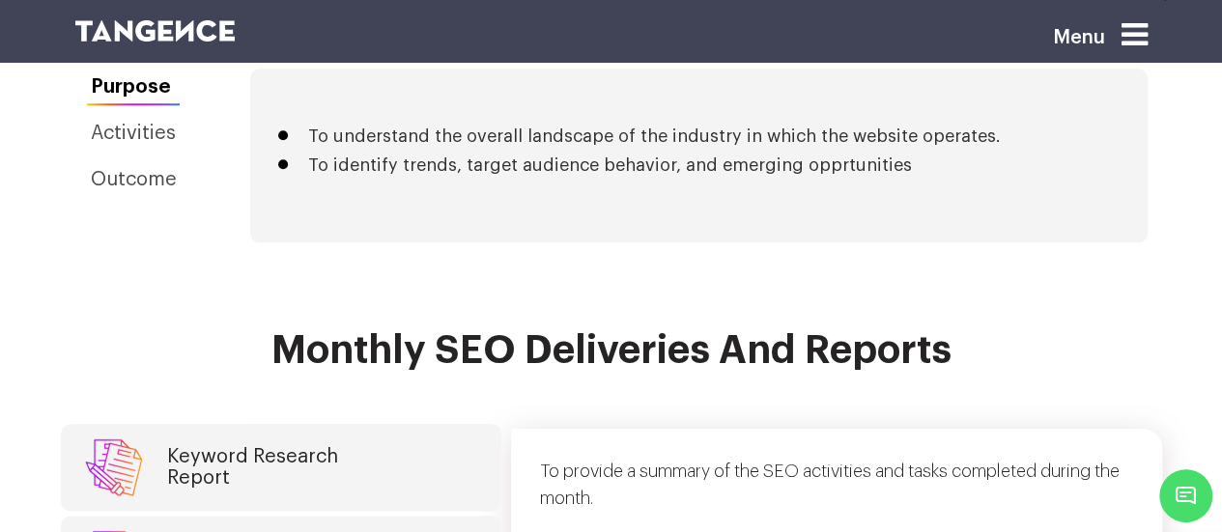
scroll to position [4332, 0]
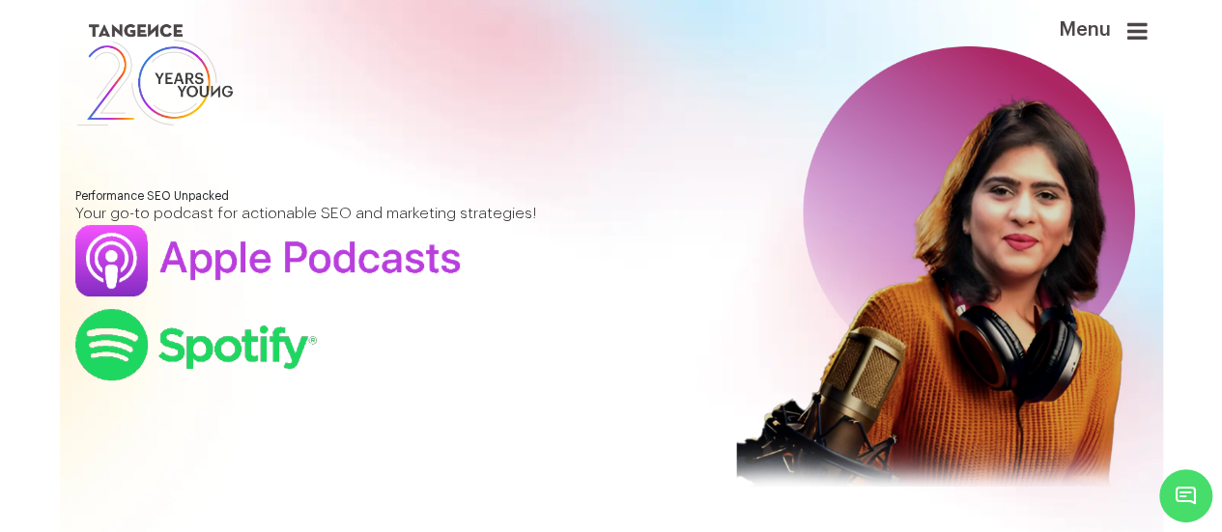
click at [1147, 38] on icon at bounding box center [1138, 30] width 20 height 23
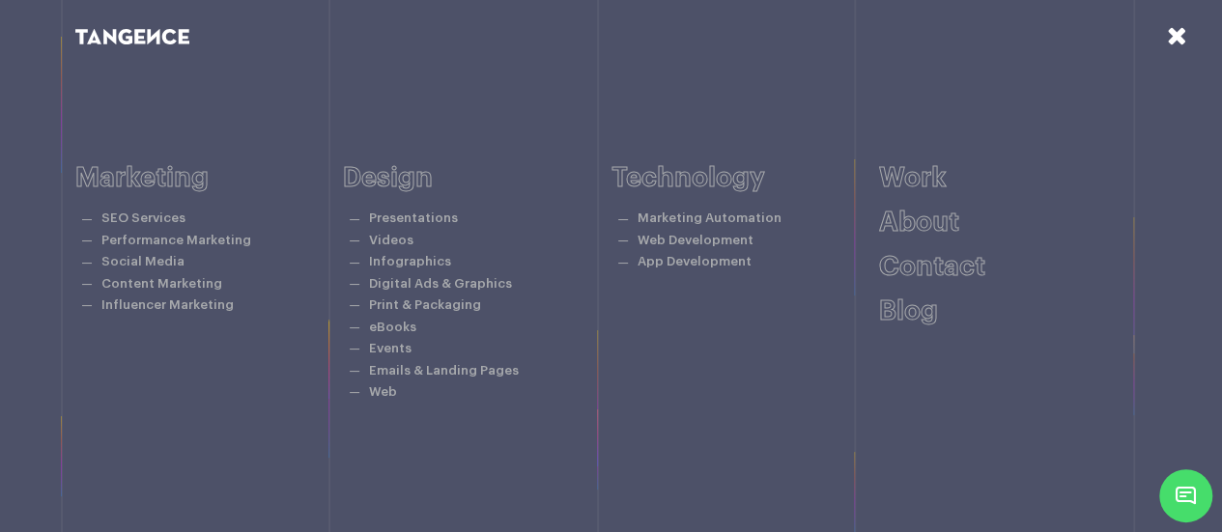
click at [1179, 38] on icon at bounding box center [1177, 35] width 20 height 25
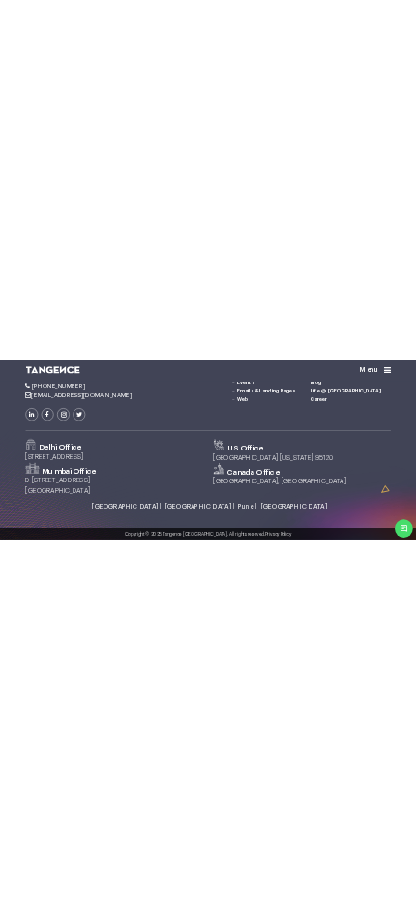
scroll to position [2625, 0]
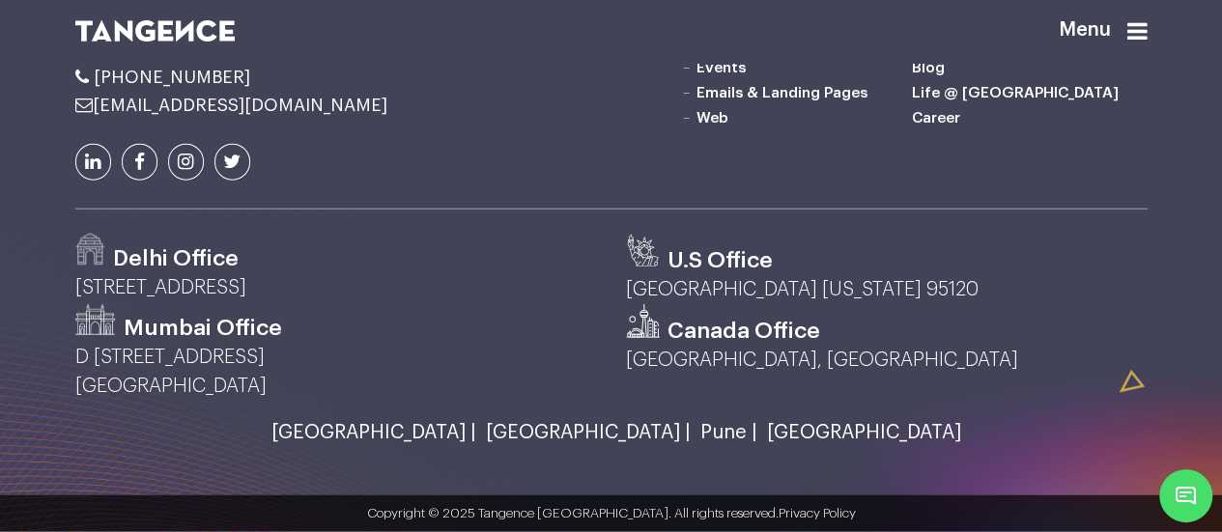
drag, startPoint x: 589, startPoint y: 249, endPoint x: 340, endPoint y: 297, distance: 253.8
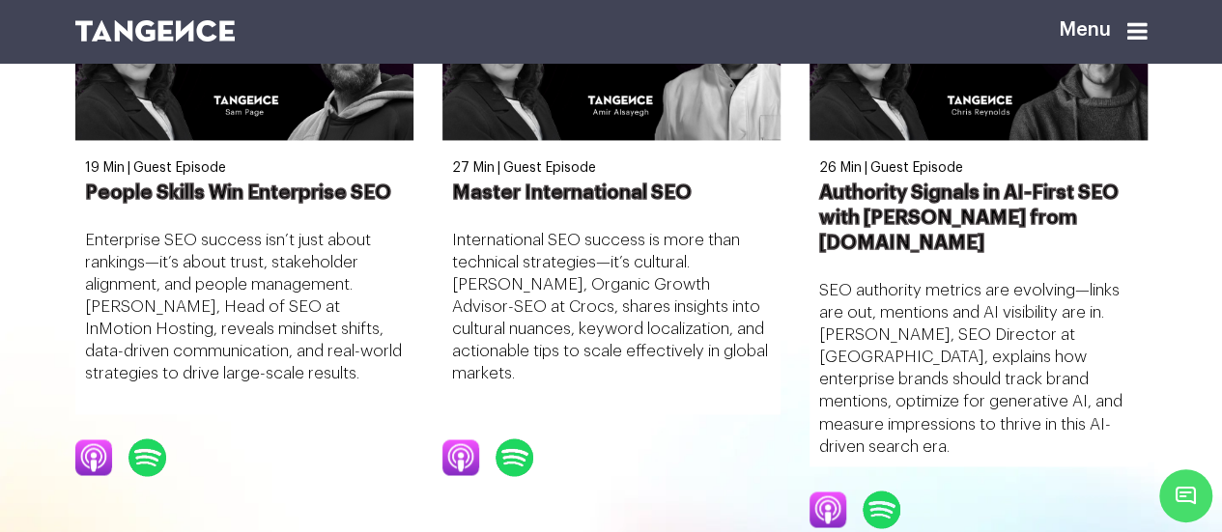
scroll to position [1437, 0]
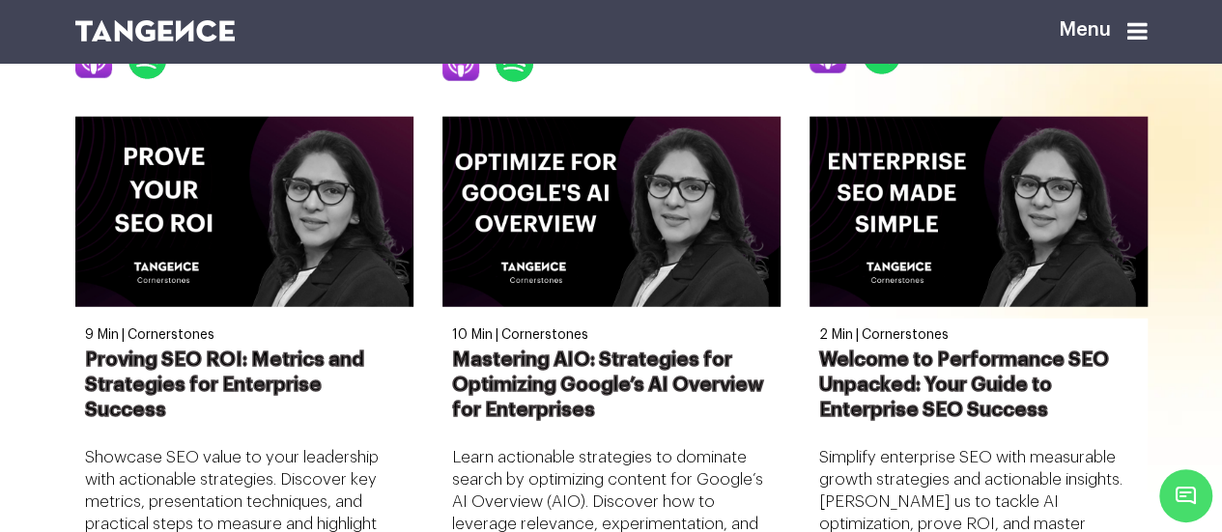
scroll to position [2446, 0]
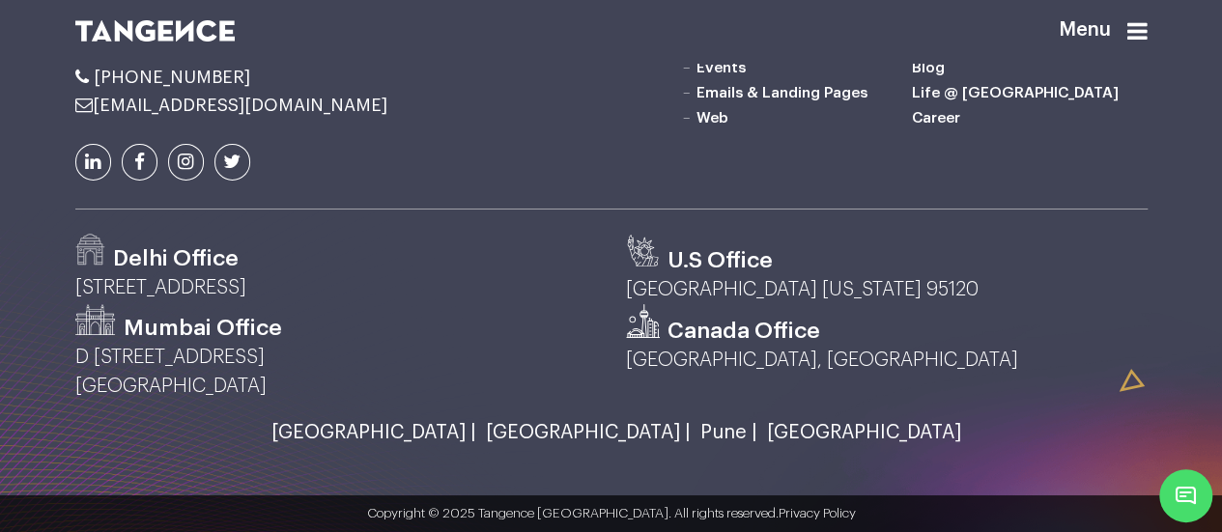
scroll to position [3637, 0]
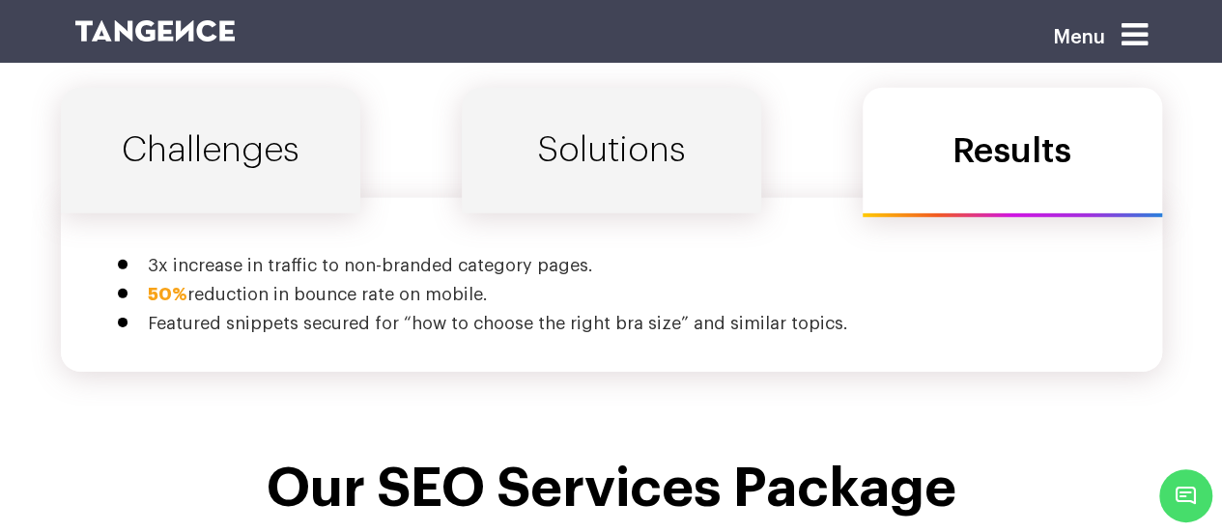
scroll to position [6573, 0]
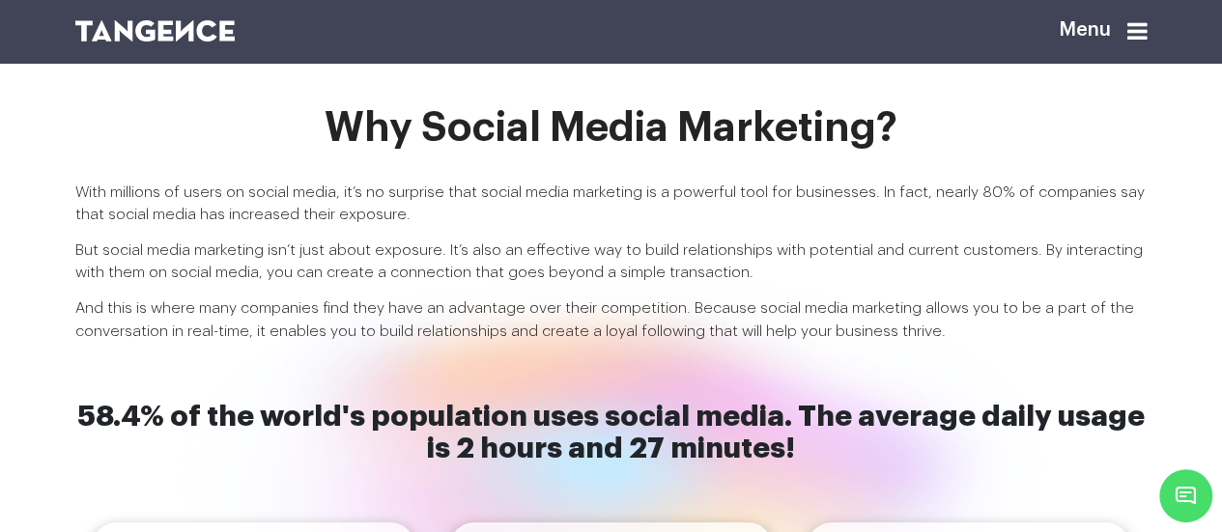
scroll to position [806, 0]
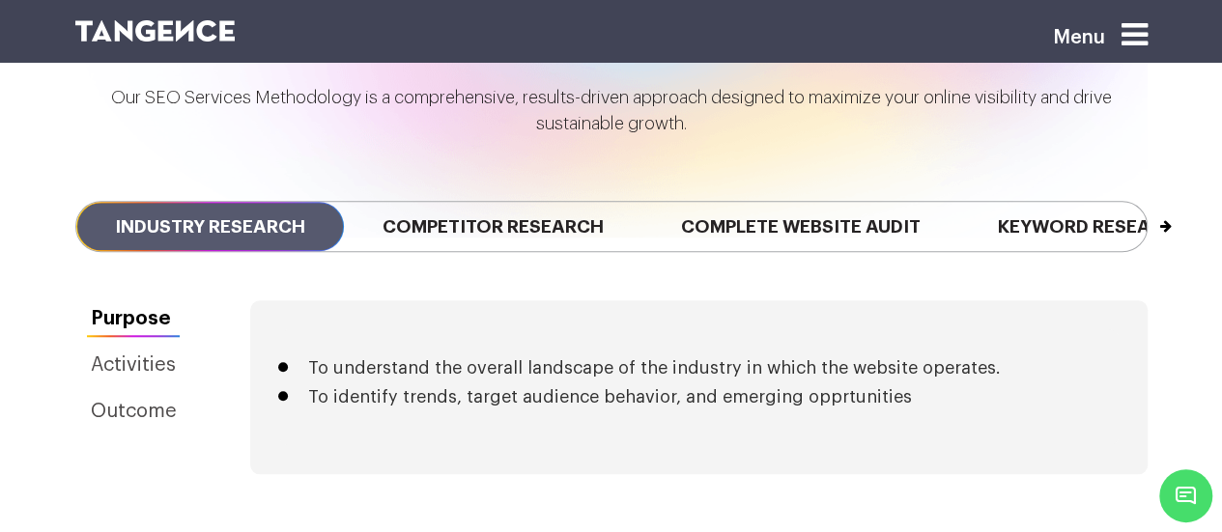
scroll to position [4332, 0]
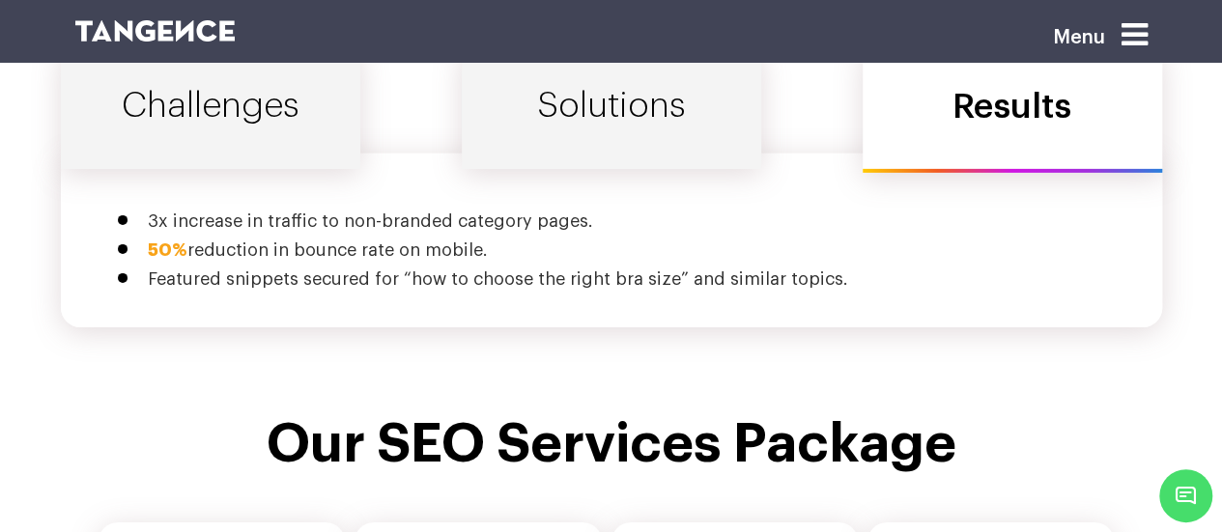
scroll to position [6724, 0]
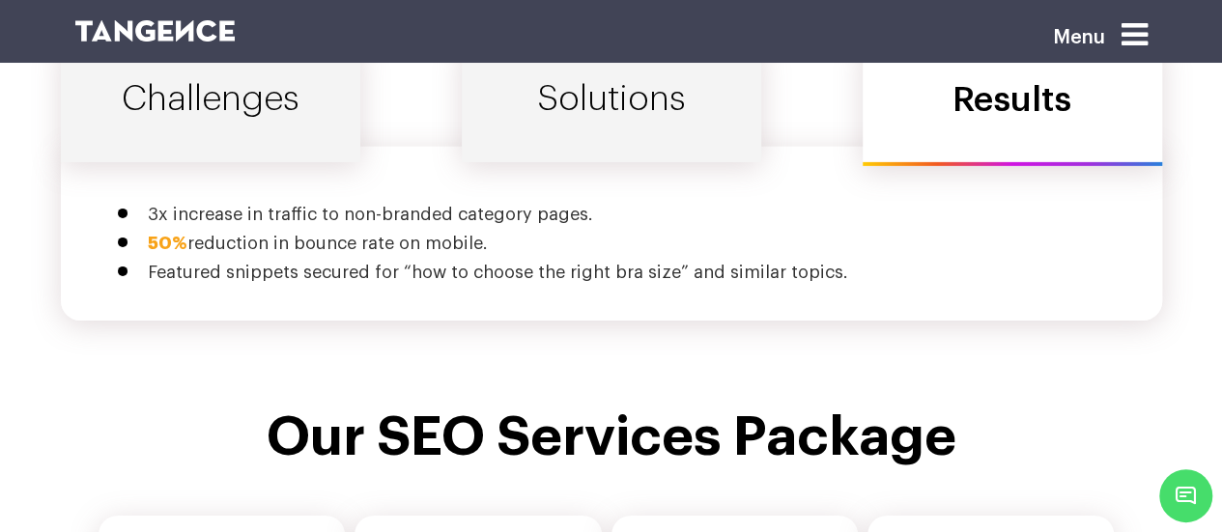
click at [285, 74] on link "Challenges" at bounding box center [211, 100] width 300 height 126
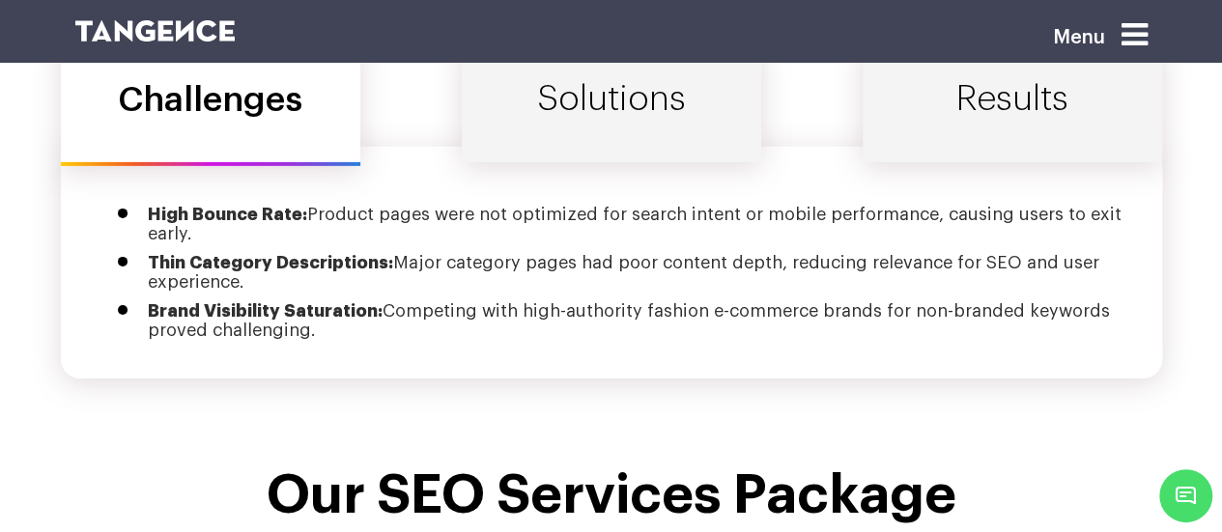
click at [523, 103] on link "Solutions" at bounding box center [612, 100] width 300 height 126
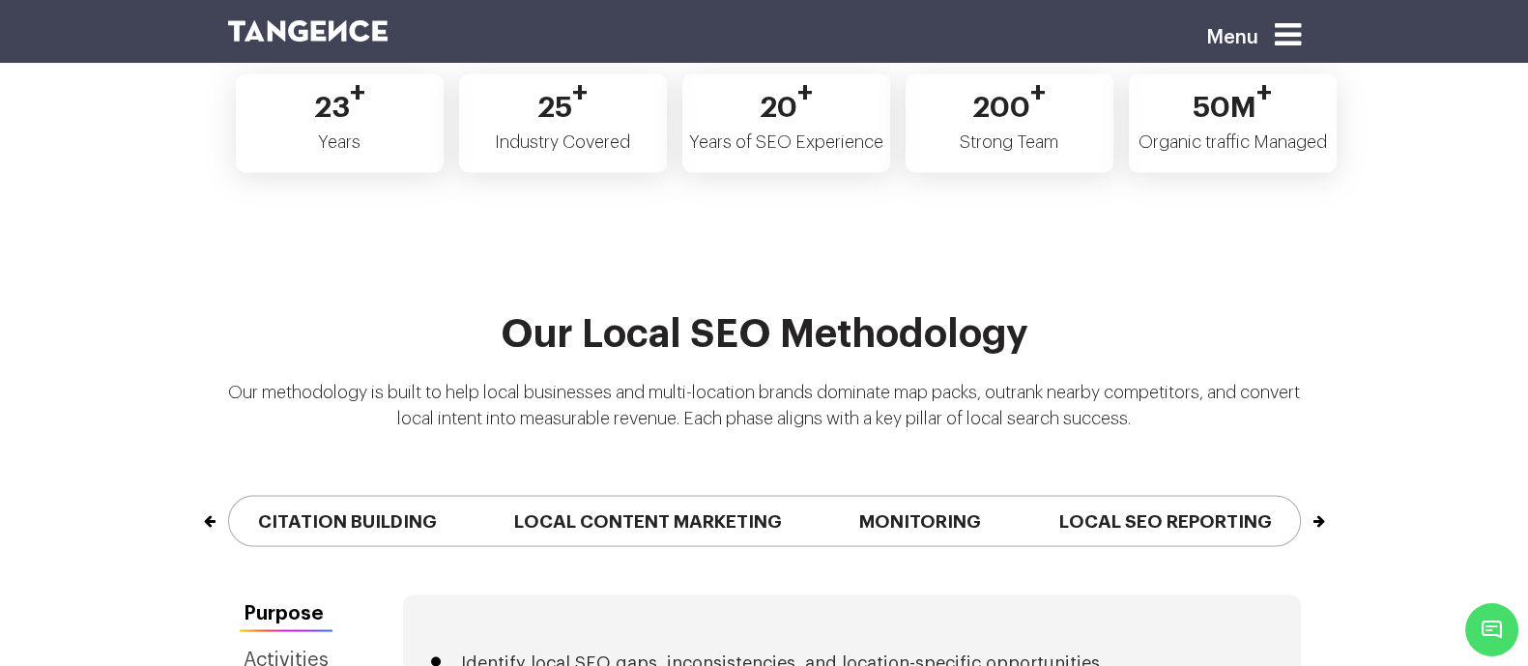
scroll to position [4166, 0]
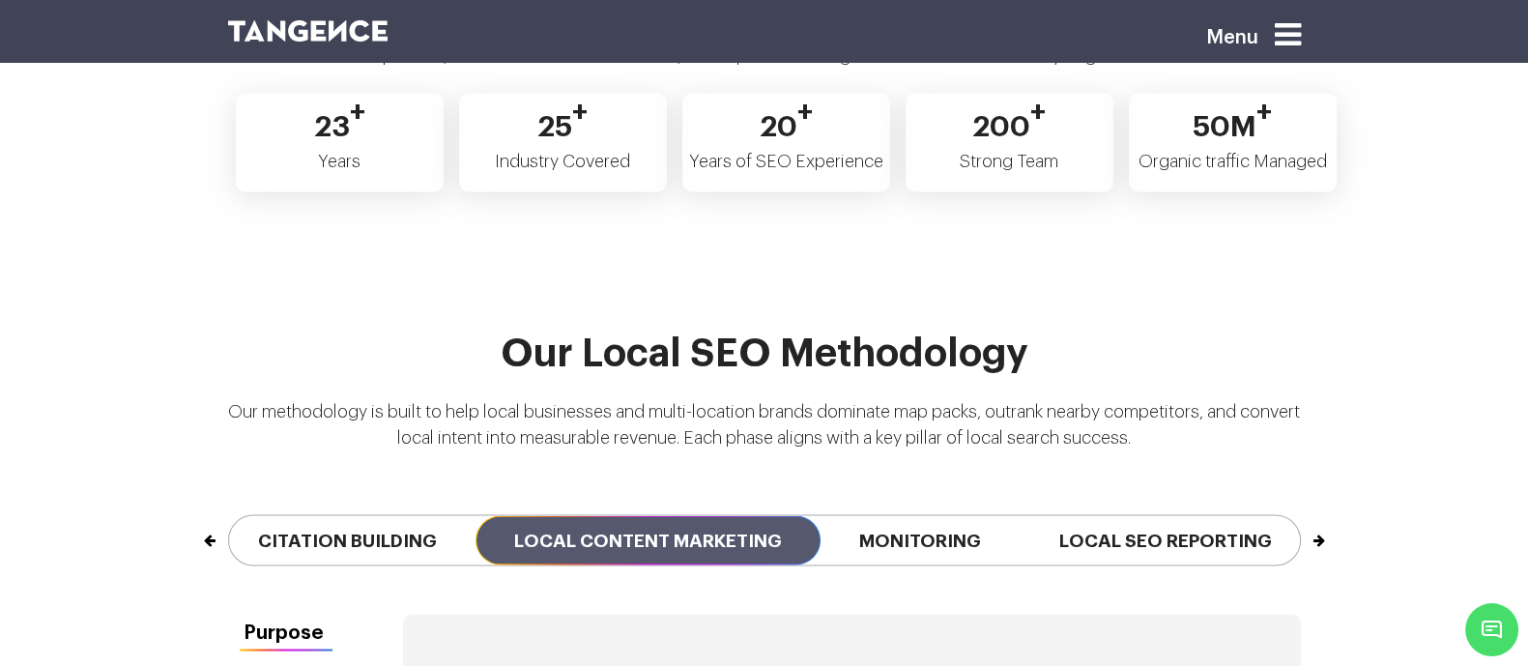
click at [601, 515] on span "Local Content Marketing" at bounding box center [647, 539] width 345 height 49
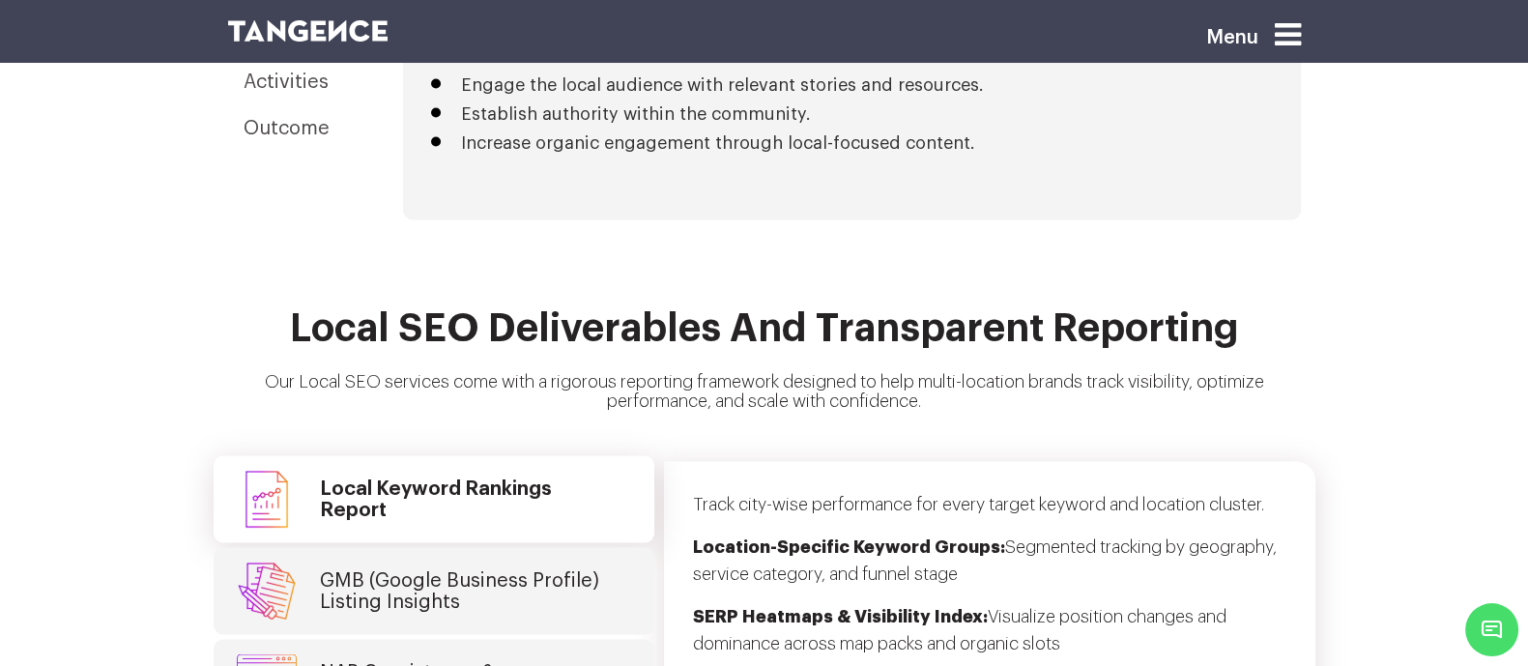
scroll to position [4763, 0]
